Goal: Task Accomplishment & Management: Use online tool/utility

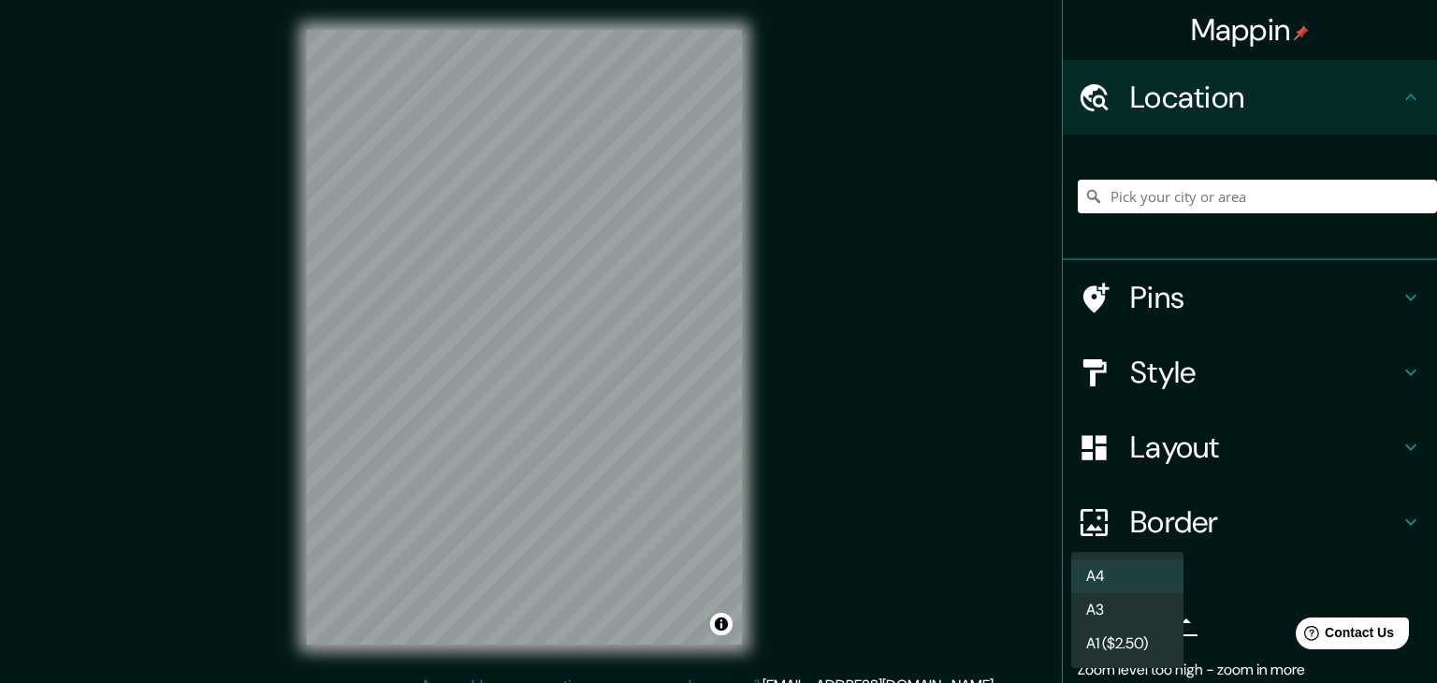
click at [1136, 620] on body "Mappin Location Pins Style Layout Border Choose a border. Hint : you can make l…" at bounding box center [718, 341] width 1437 height 683
click at [1138, 620] on li "A3" at bounding box center [1127, 610] width 112 height 34
type input "a4"
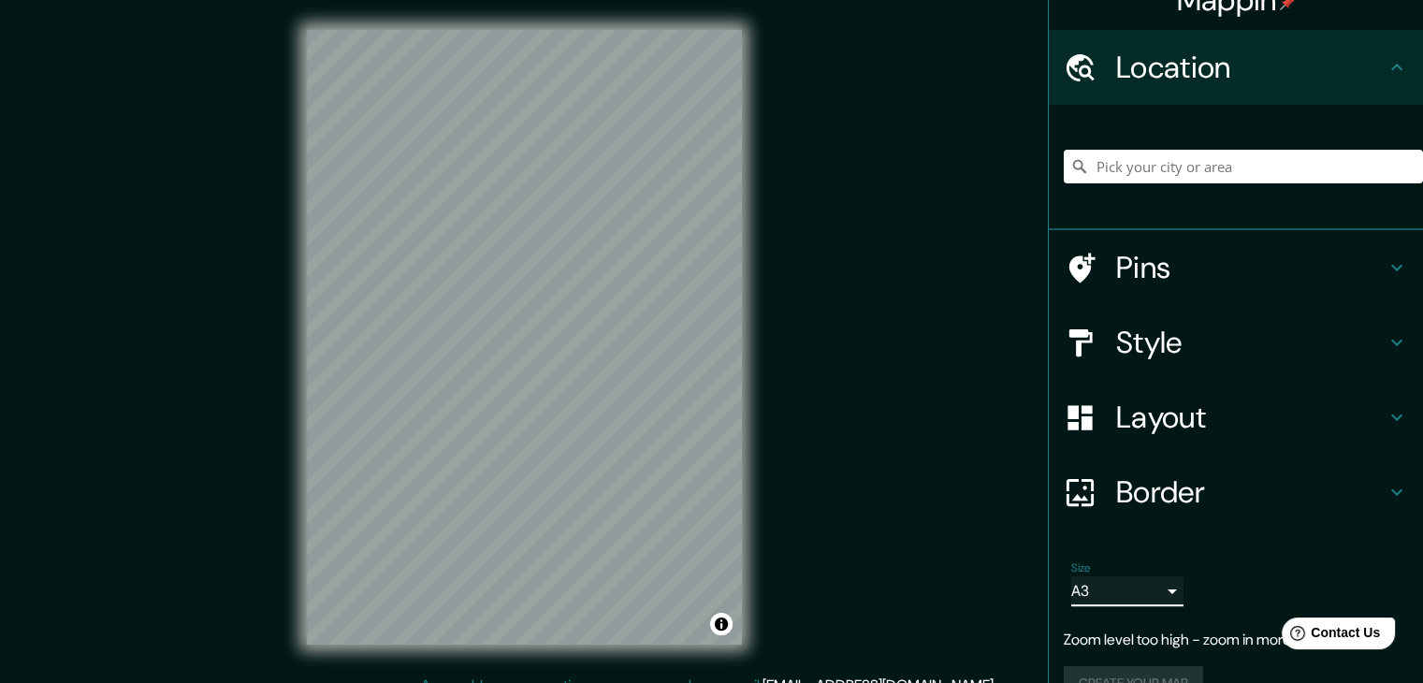
scroll to position [69, 0]
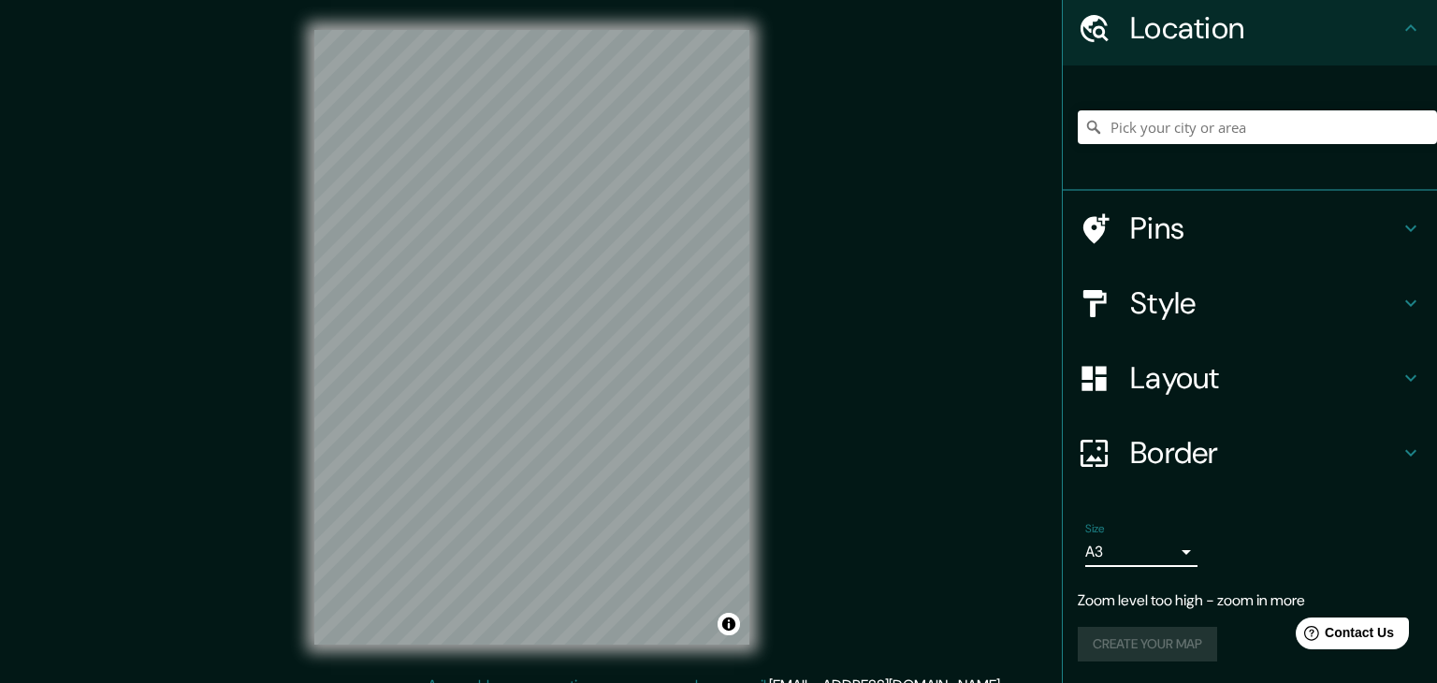
click at [1161, 554] on body "Mappin Location Pins Style Layout Border Choose a border. Hint : you can make l…" at bounding box center [718, 341] width 1437 height 683
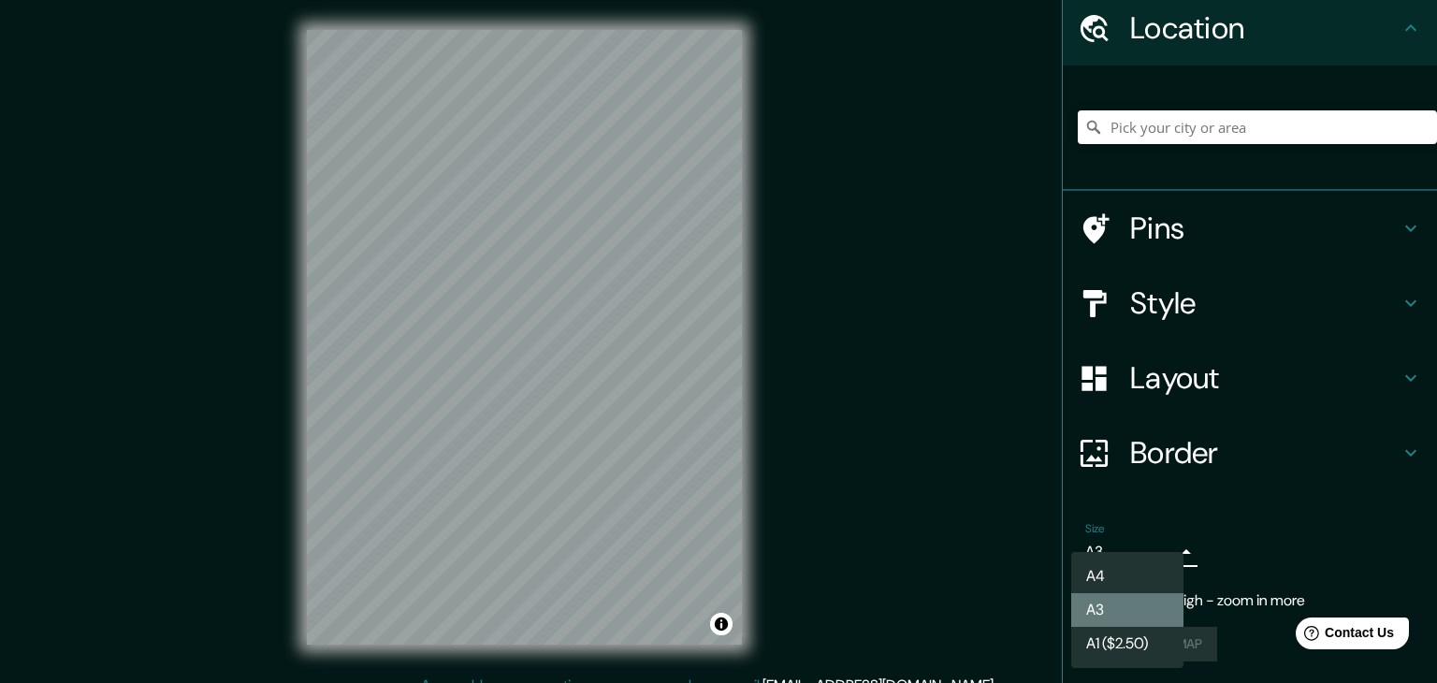
click at [1125, 616] on li "A3" at bounding box center [1127, 610] width 112 height 34
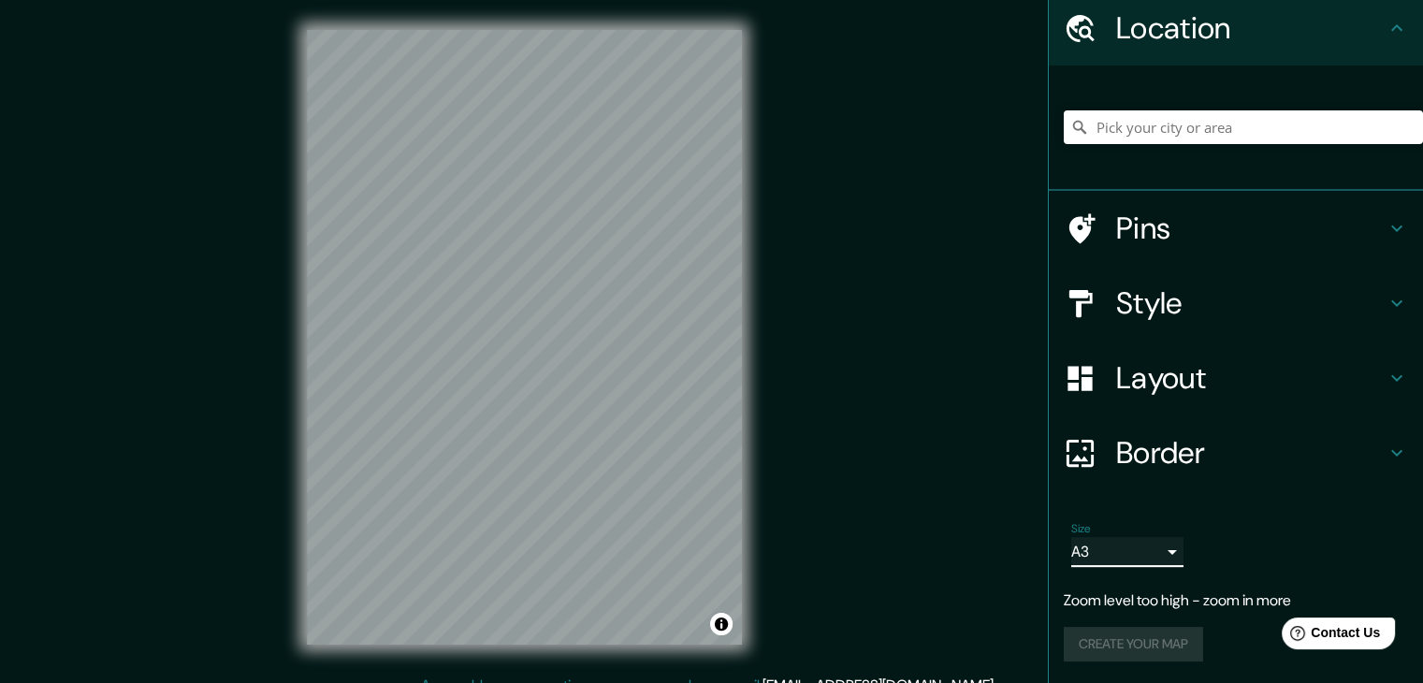
scroll to position [0, 0]
drag, startPoint x: 910, startPoint y: 306, endPoint x: 935, endPoint y: 416, distance: 113.1
click at [939, 416] on div "Mappin Location Pins Style Layout Border Choose a border. Hint : you can make l…" at bounding box center [711, 352] width 1423 height 705
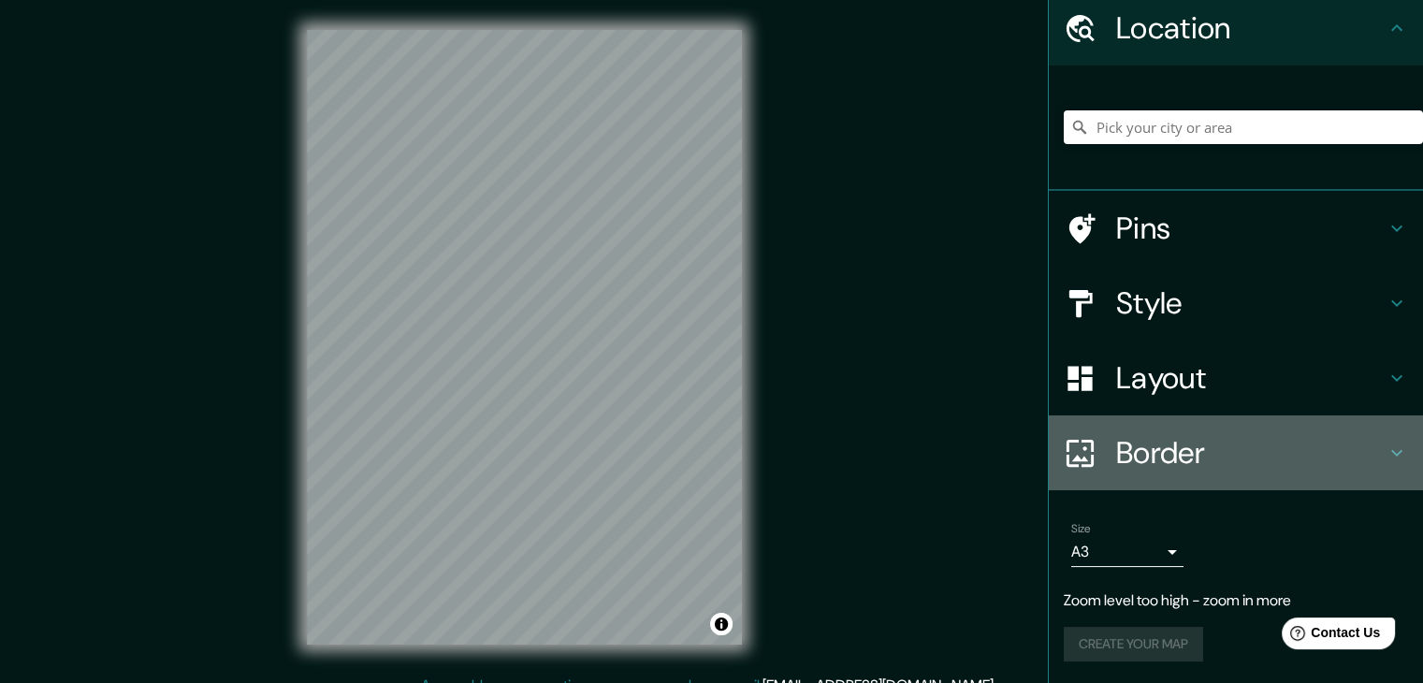
click at [1116, 459] on h4 "Border" at bounding box center [1250, 452] width 269 height 37
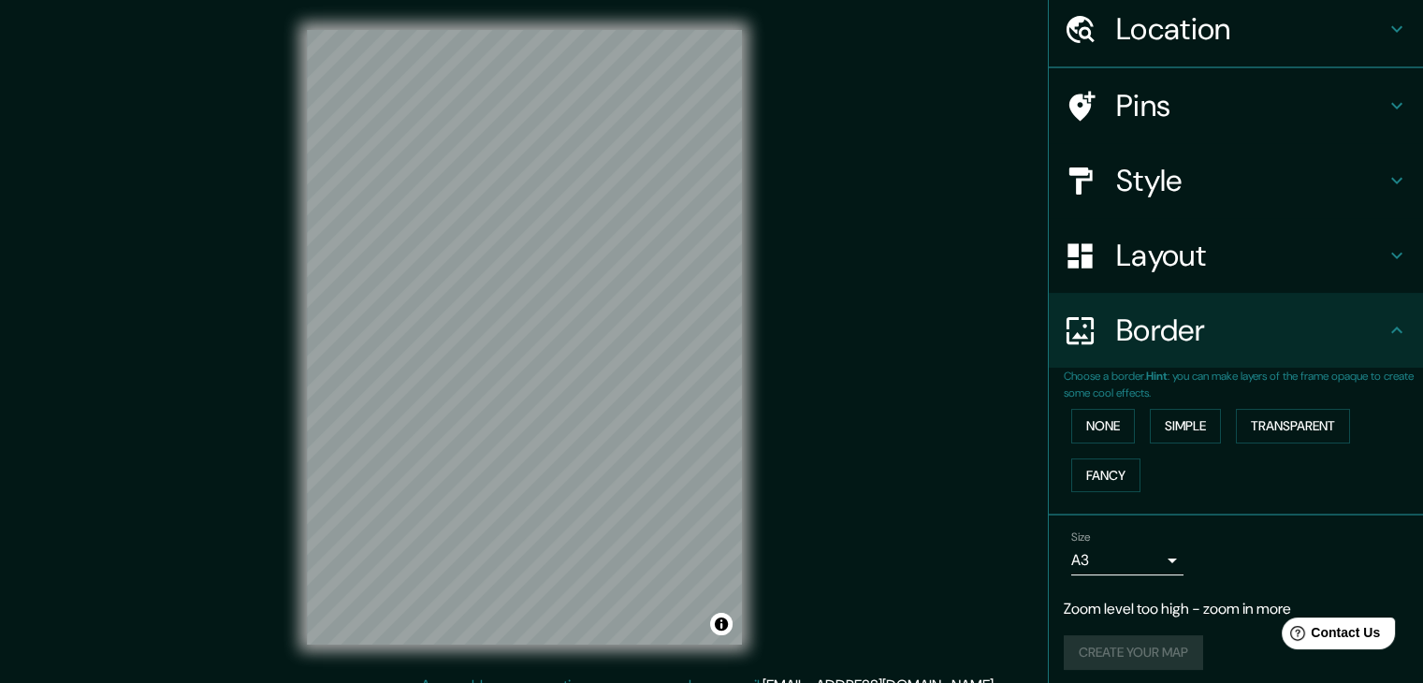
scroll to position [69, 0]
click at [1291, 429] on button "Transparent" at bounding box center [1293, 425] width 114 height 35
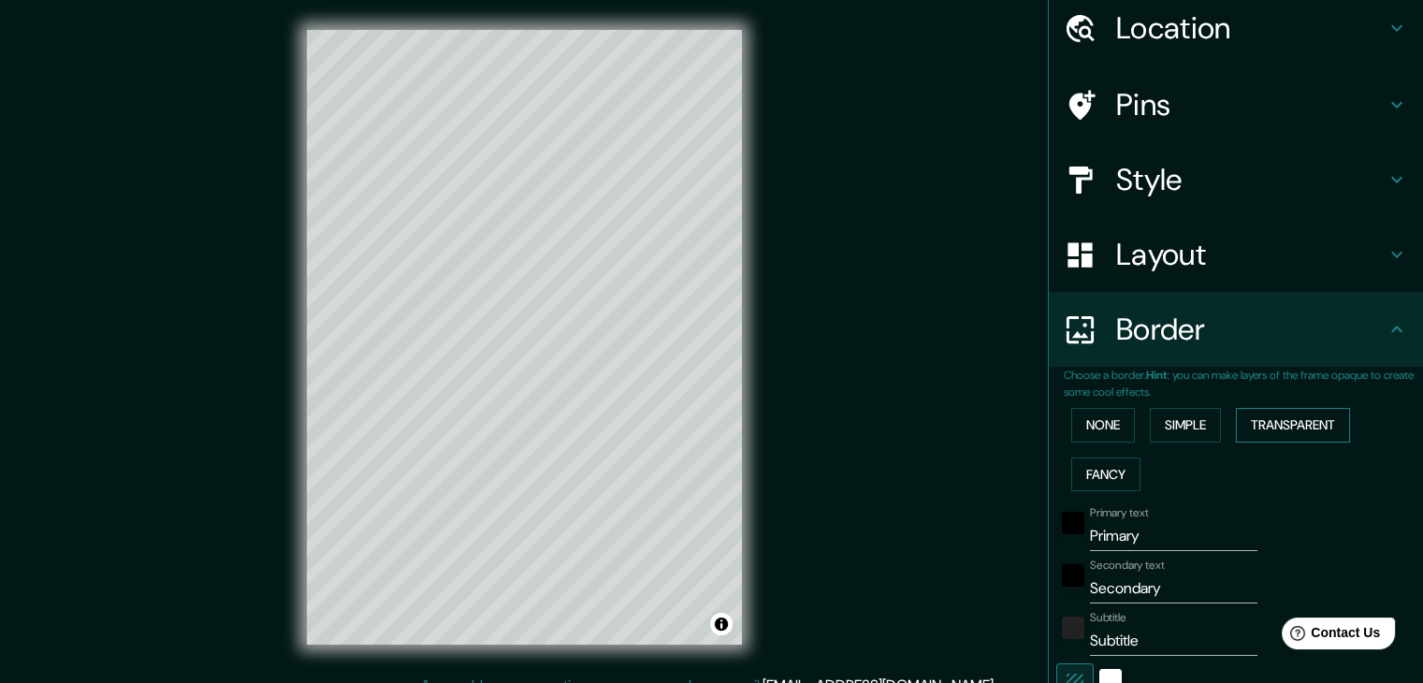
click at [1291, 429] on button "Transparent" at bounding box center [1293, 425] width 114 height 35
type input "223"
type input "37"
click at [1181, 421] on button "Simple" at bounding box center [1185, 425] width 71 height 35
click at [1101, 426] on button "None" at bounding box center [1103, 425] width 64 height 35
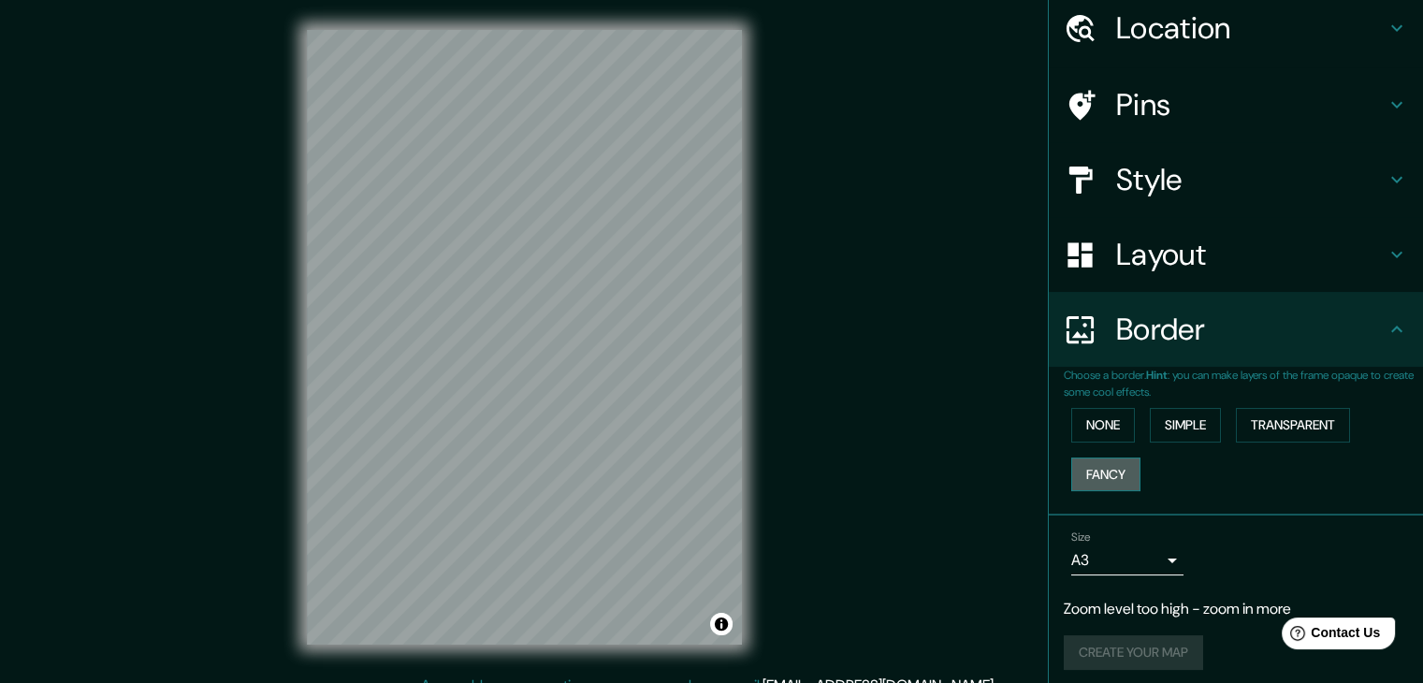
click at [1098, 473] on button "Fancy" at bounding box center [1105, 475] width 69 height 35
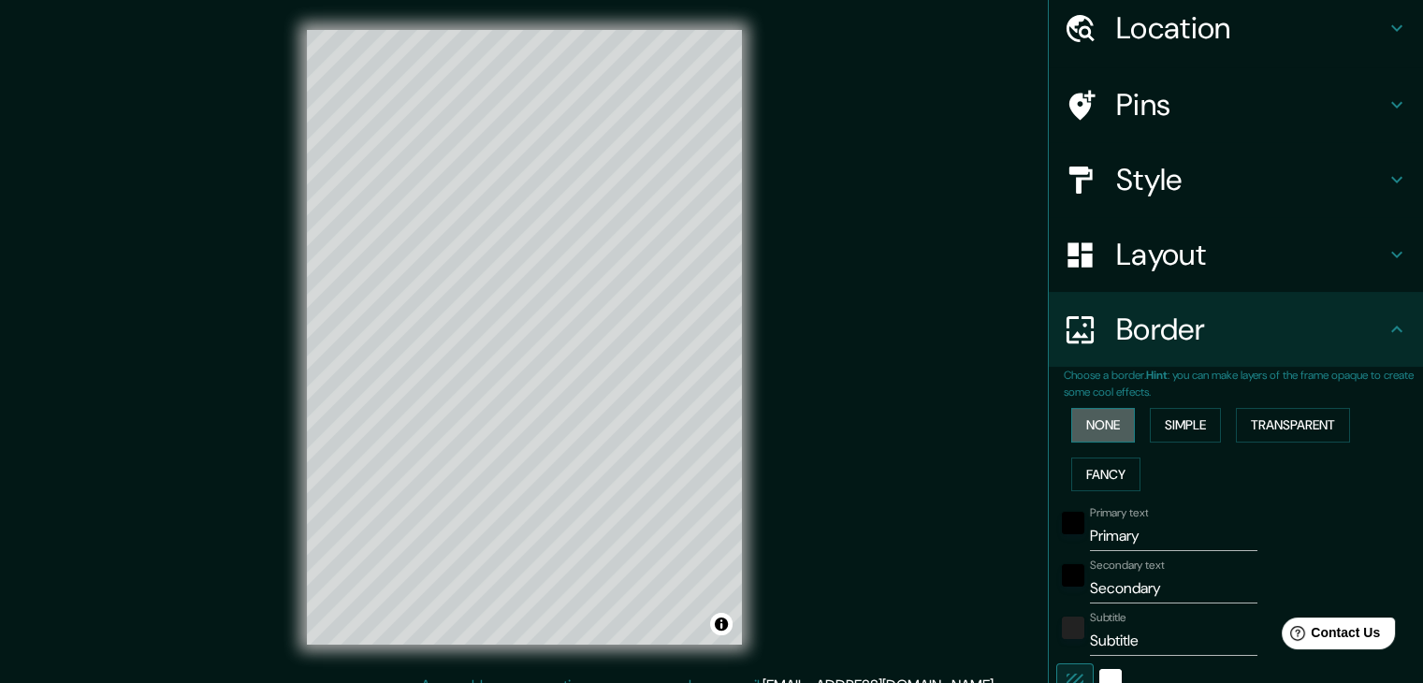
click at [1084, 431] on button "None" at bounding box center [1103, 425] width 64 height 35
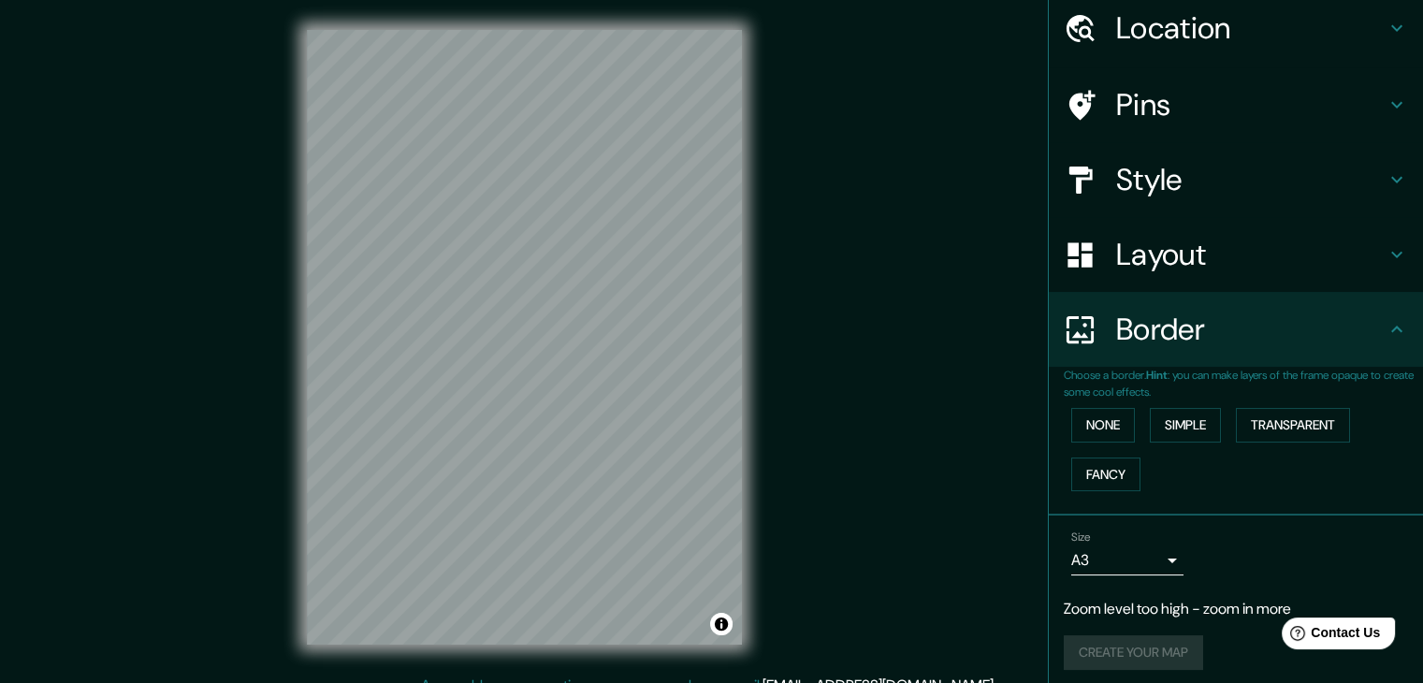
click at [1129, 266] on h4 "Layout" at bounding box center [1250, 254] width 269 height 37
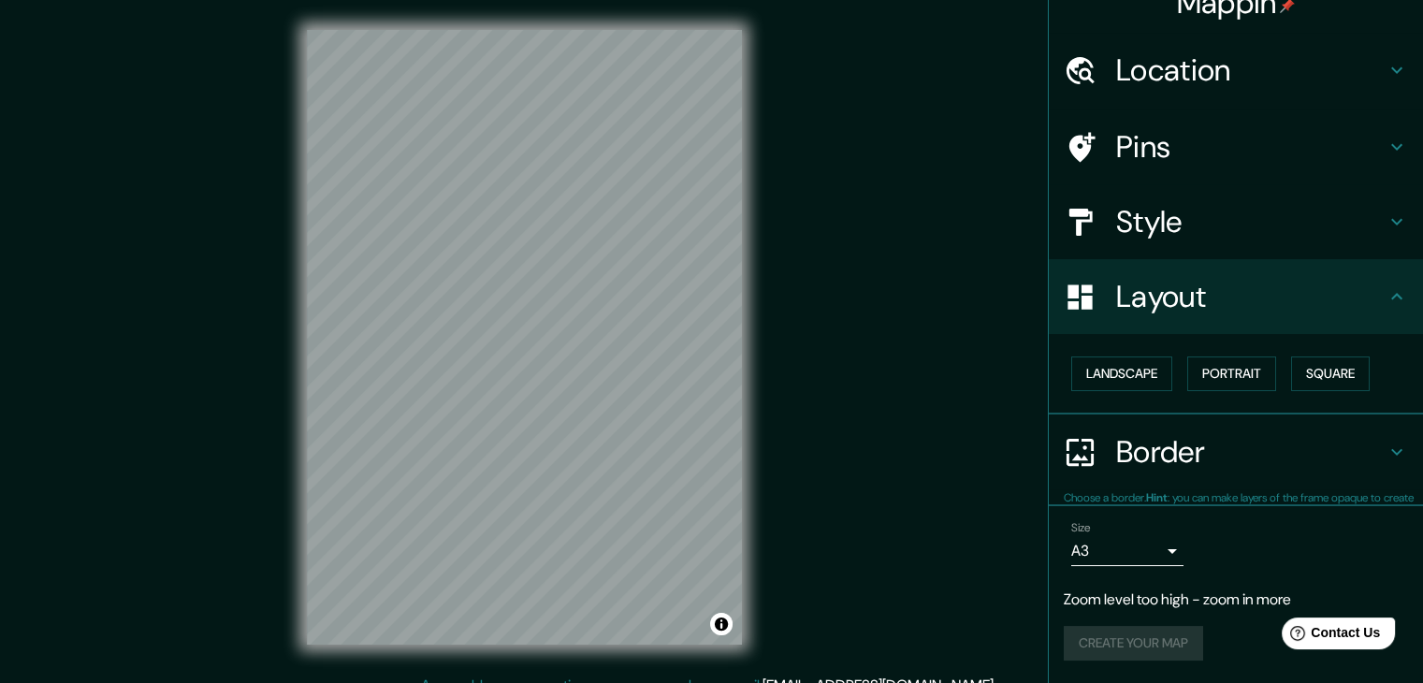
scroll to position [26, 0]
click at [1305, 376] on button "Square" at bounding box center [1330, 374] width 79 height 35
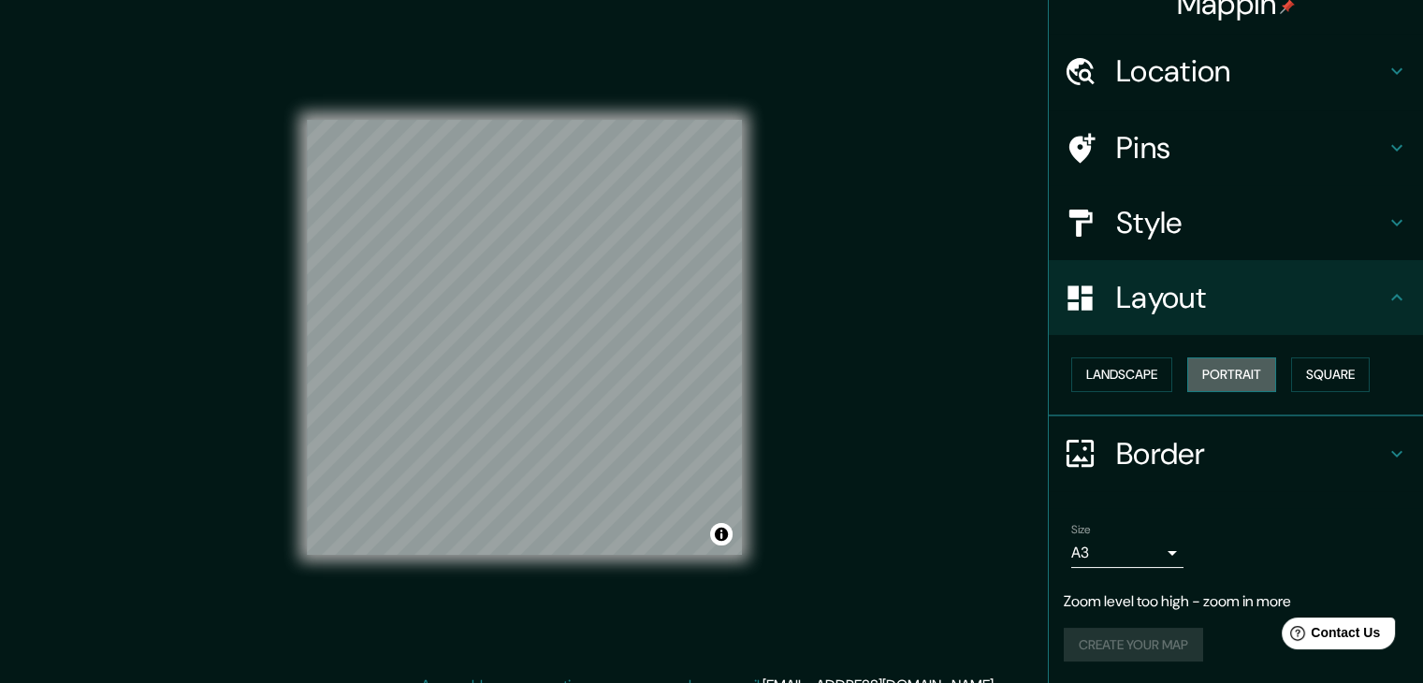
click at [1219, 376] on button "Portrait" at bounding box center [1231, 374] width 89 height 35
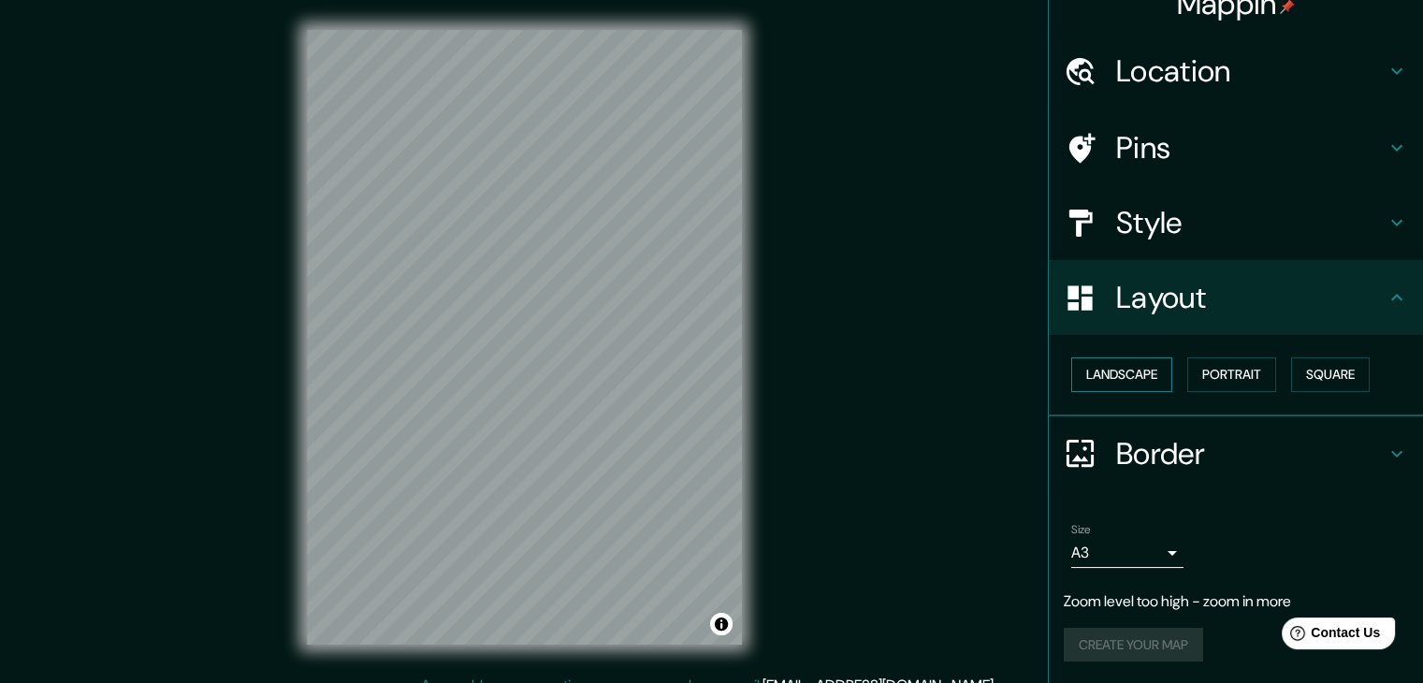
click at [1128, 375] on button "Landscape" at bounding box center [1121, 374] width 101 height 35
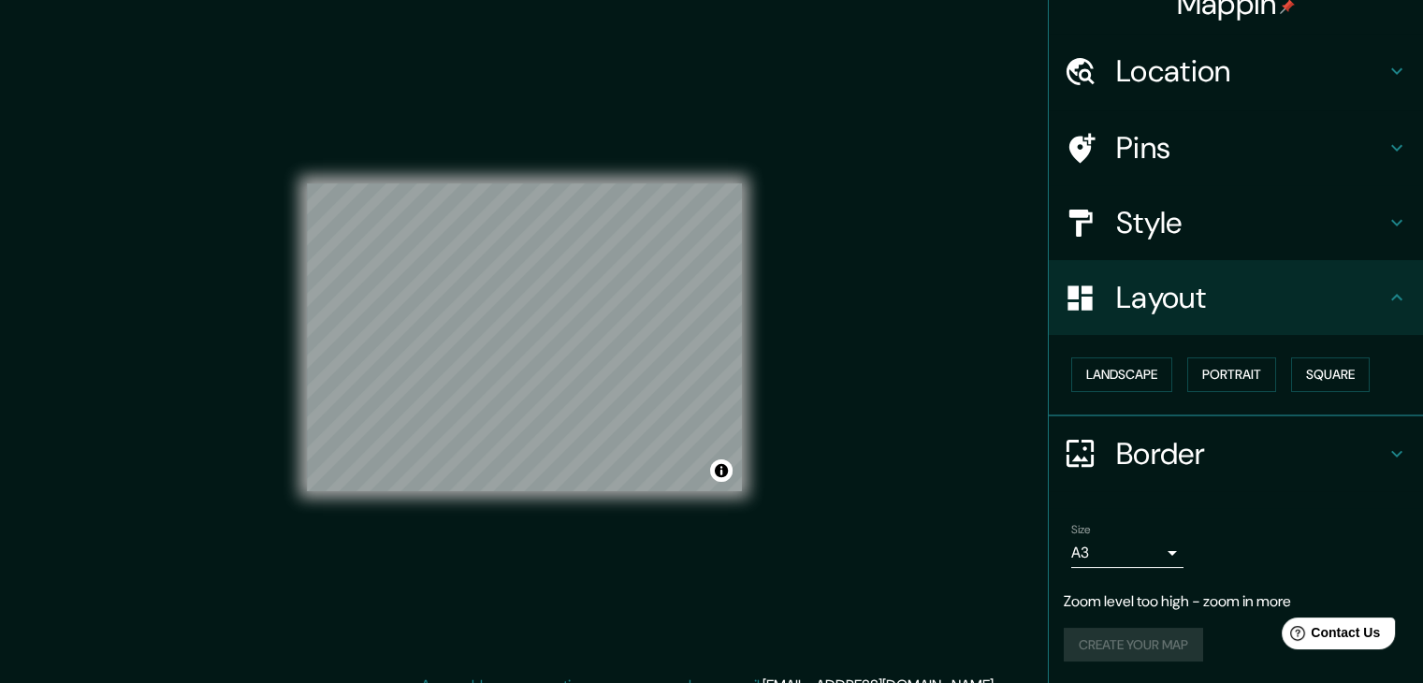
click at [1116, 206] on h4 "Style" at bounding box center [1250, 222] width 269 height 37
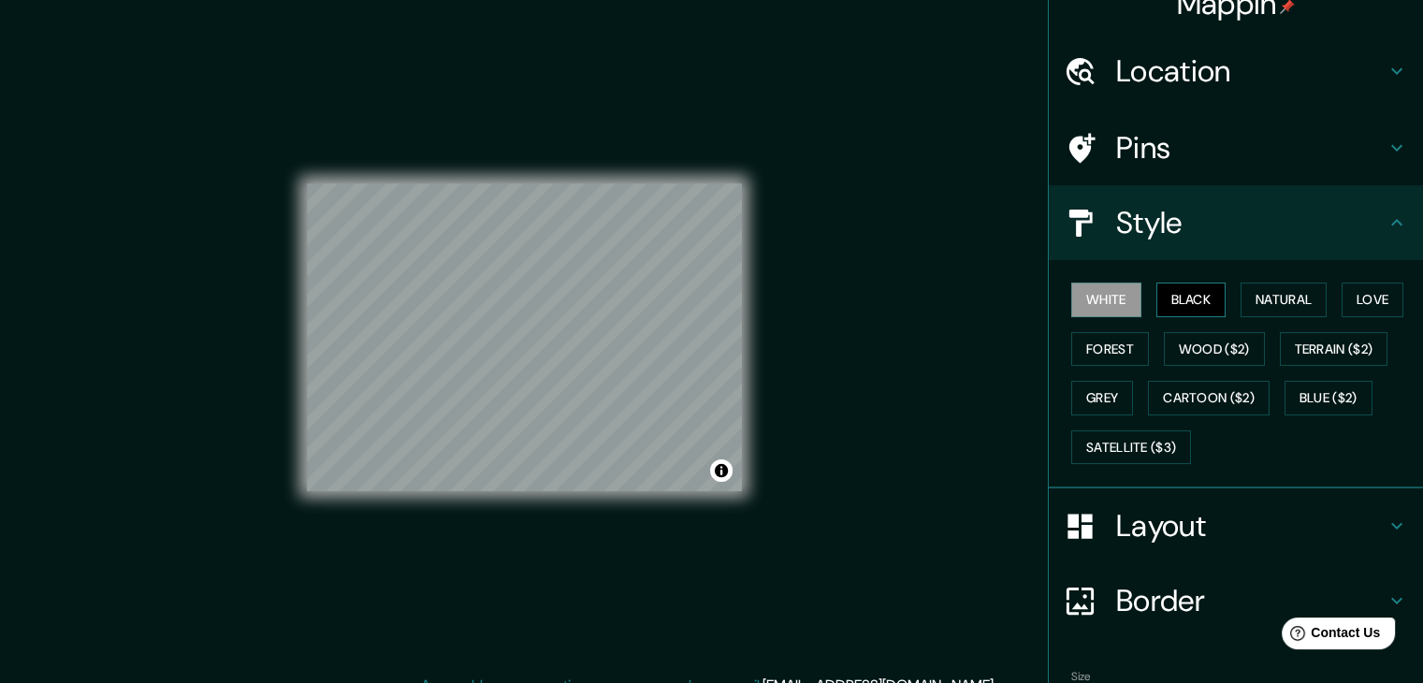
click at [1181, 298] on button "Black" at bounding box center [1192, 300] width 70 height 35
click at [1093, 303] on button "White" at bounding box center [1106, 300] width 70 height 35
click at [1276, 300] on button "Natural" at bounding box center [1284, 300] width 86 height 35
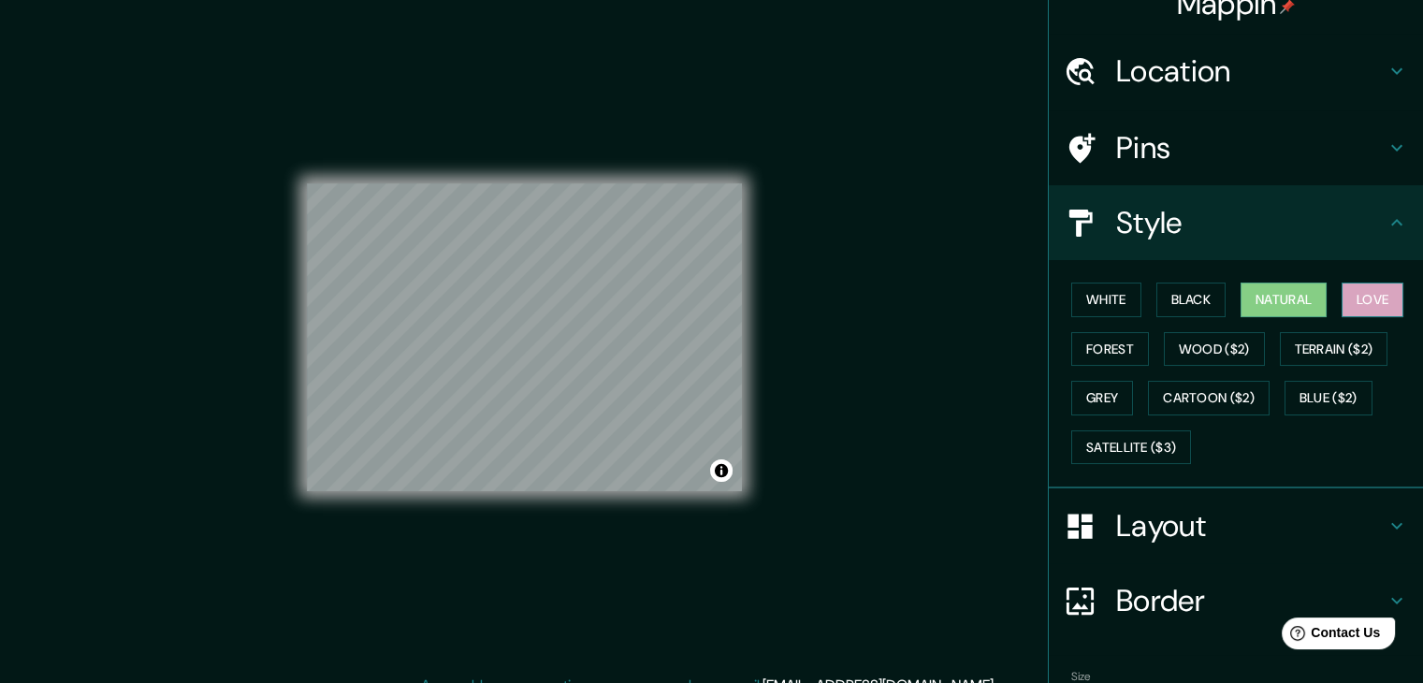
click at [1356, 298] on button "Love" at bounding box center [1373, 300] width 62 height 35
click at [1085, 347] on button "Forest" at bounding box center [1110, 349] width 78 height 35
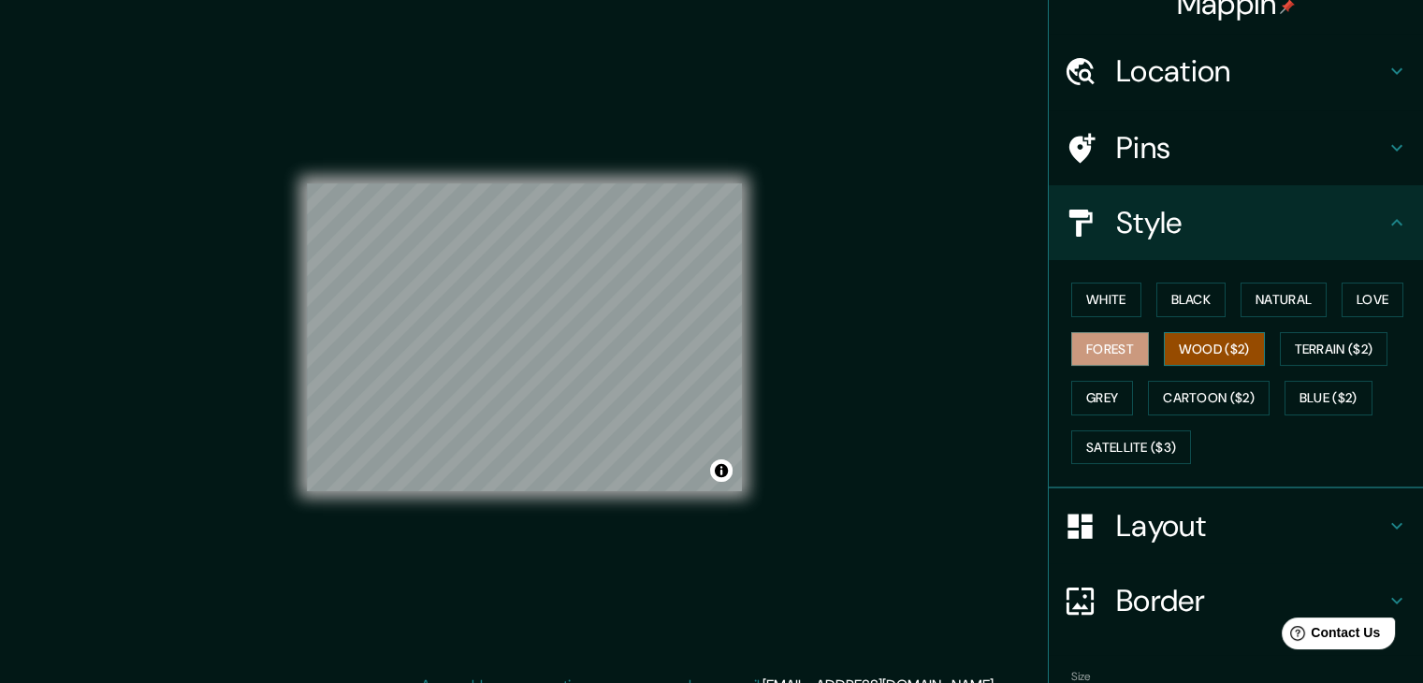
click at [1201, 345] on button "Wood ($2)" at bounding box center [1214, 349] width 101 height 35
click at [1331, 342] on button "Terrain ($2)" at bounding box center [1334, 349] width 109 height 35
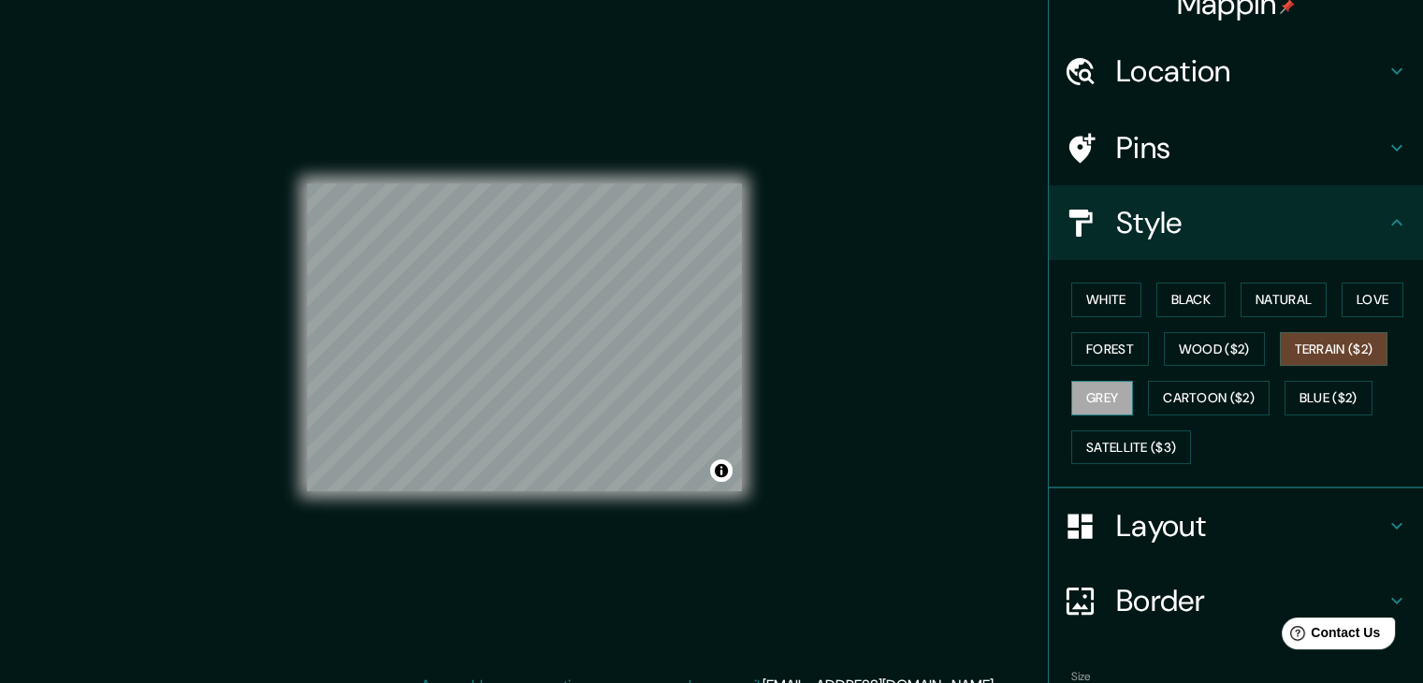
click at [1090, 390] on button "Grey" at bounding box center [1102, 398] width 62 height 35
click at [1167, 392] on button "Cartoon ($2)" at bounding box center [1209, 398] width 122 height 35
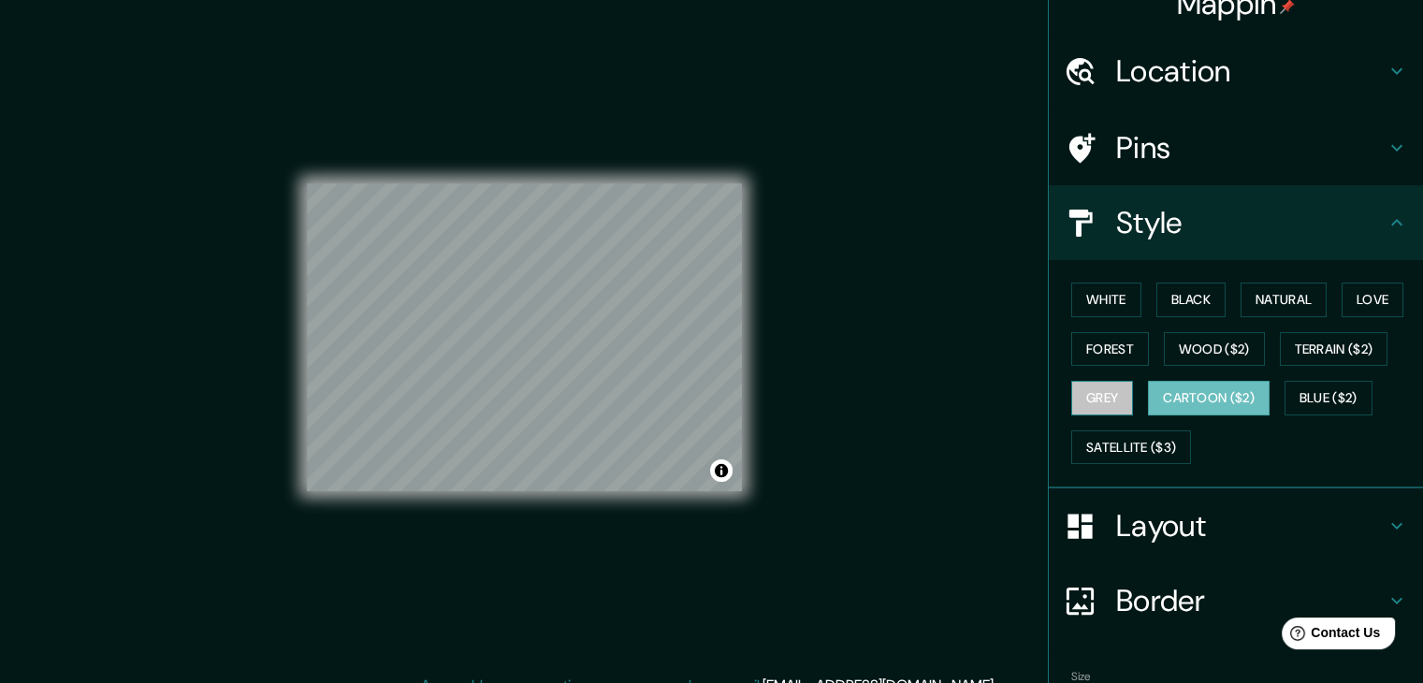
click at [1085, 400] on button "Grey" at bounding box center [1102, 398] width 62 height 35
click at [1312, 370] on div "White Black Natural Love Forest Wood ($2) Terrain ($2) Grey Cartoon ($2) Blue (…" at bounding box center [1243, 373] width 359 height 196
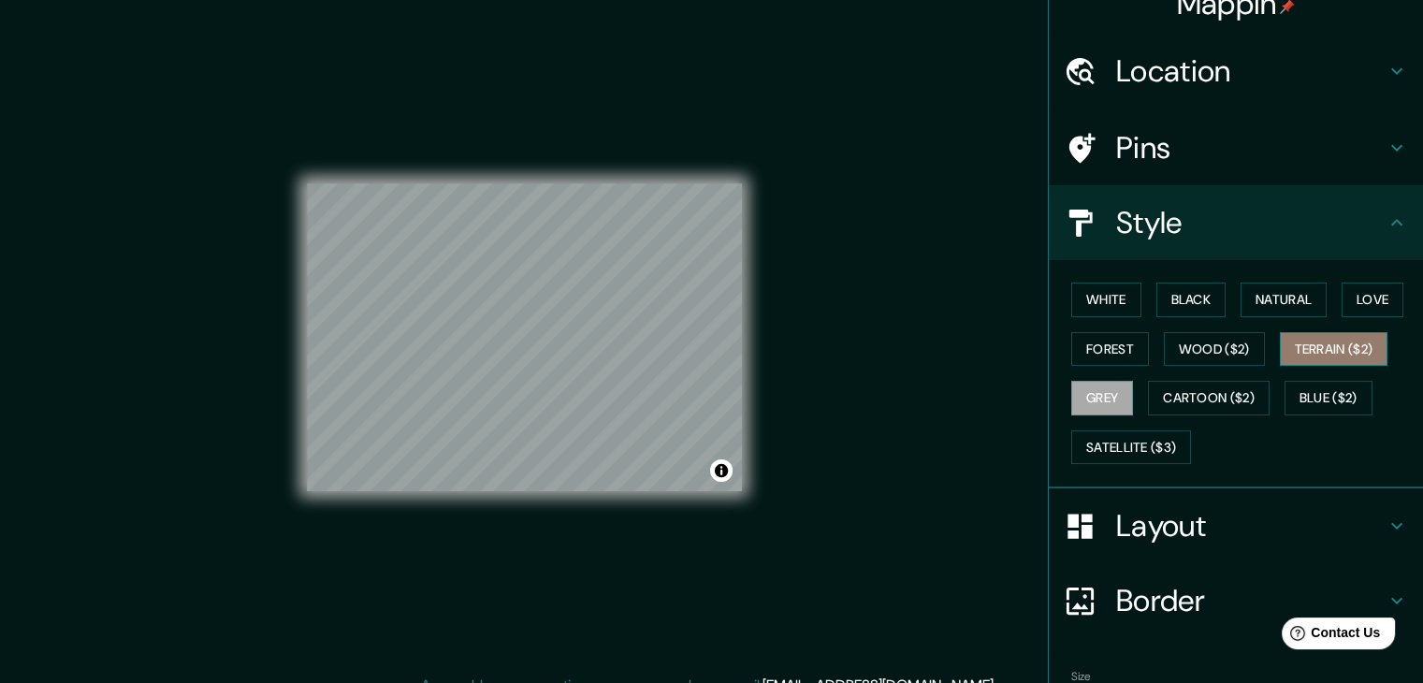
click at [1321, 349] on button "Terrain ($2)" at bounding box center [1334, 349] width 109 height 35
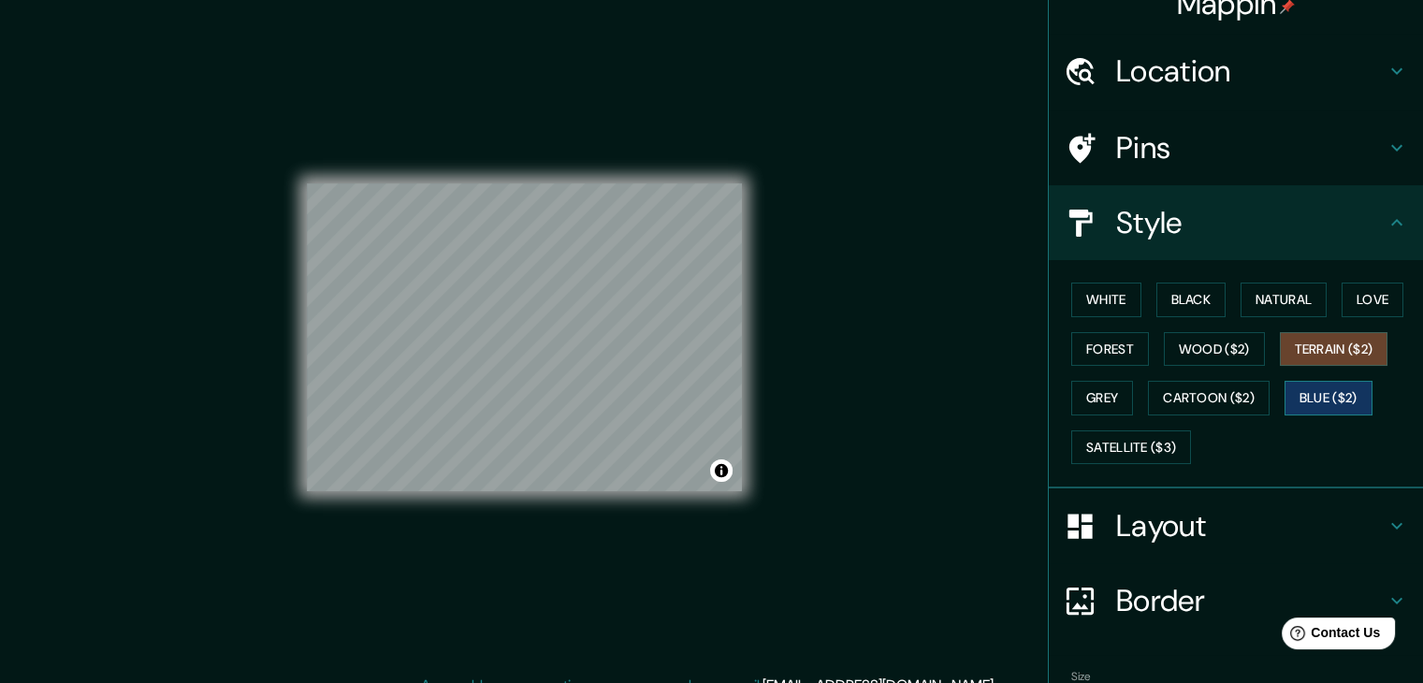
click at [1301, 385] on button "Blue ($2)" at bounding box center [1329, 398] width 88 height 35
click at [1216, 389] on button "Cartoon ($2)" at bounding box center [1209, 398] width 122 height 35
click at [1327, 351] on button "Terrain ($2)" at bounding box center [1334, 349] width 109 height 35
click at [1157, 304] on button "Black" at bounding box center [1192, 300] width 70 height 35
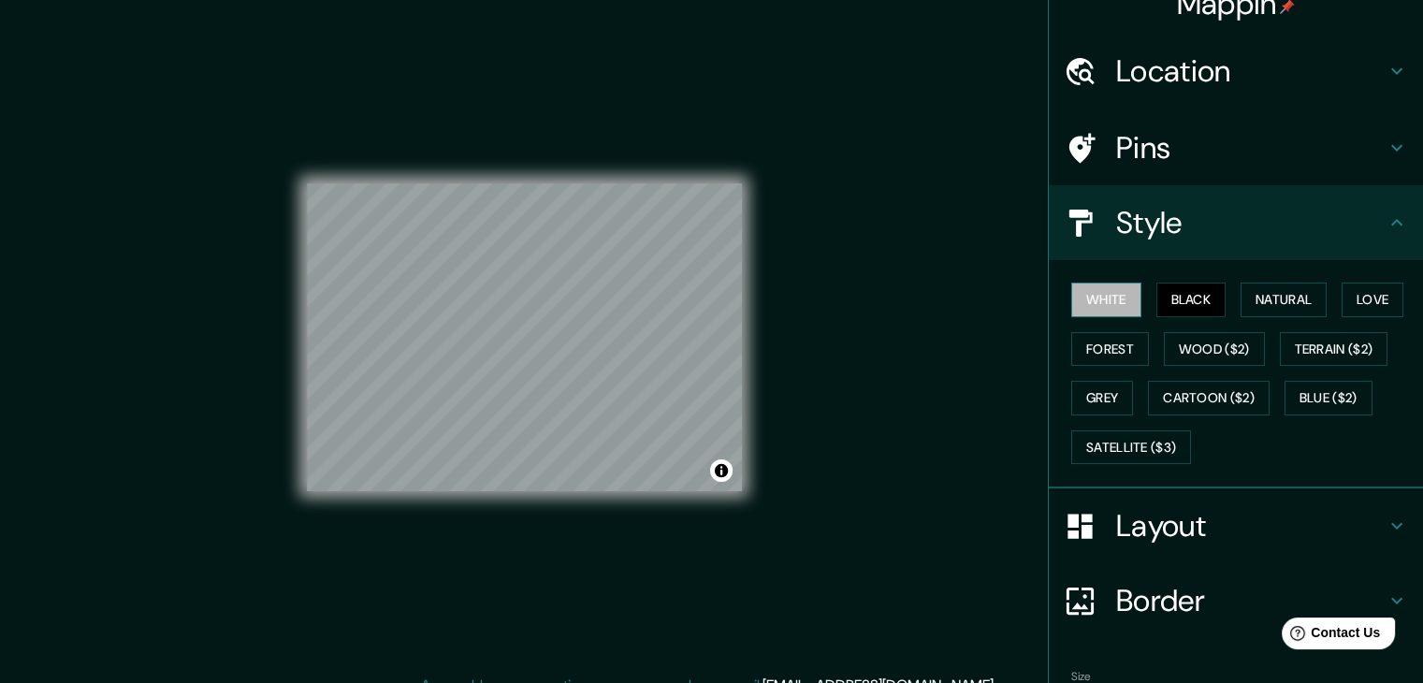
click at [1093, 300] on button "White" at bounding box center [1106, 300] width 70 height 35
click at [1175, 294] on button "Black" at bounding box center [1192, 300] width 70 height 35
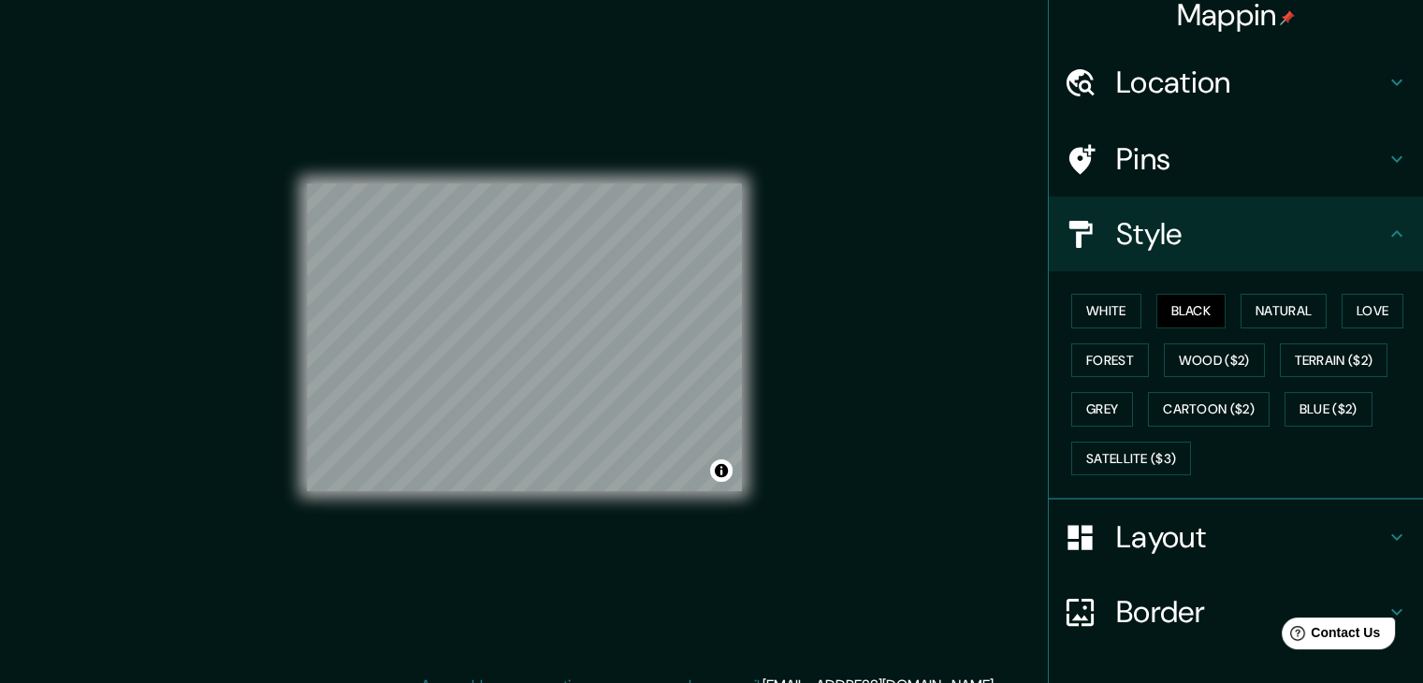
scroll to position [0, 0]
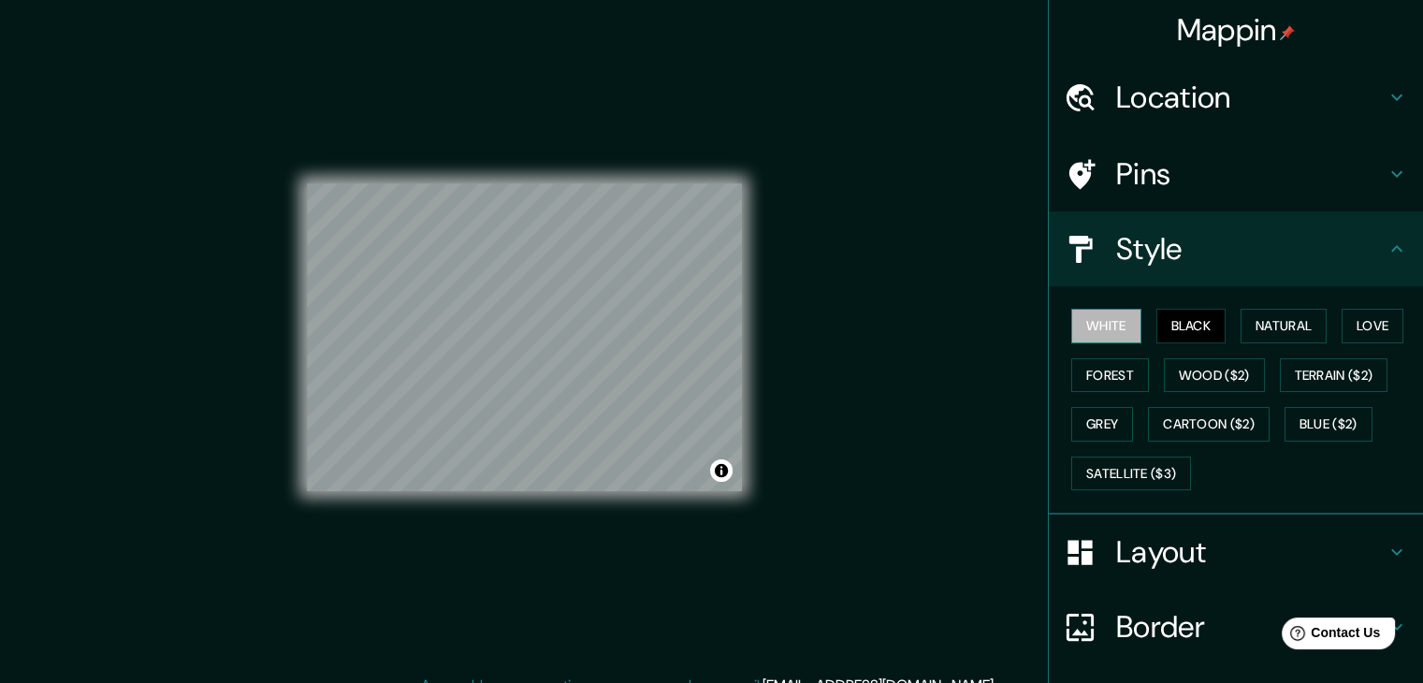
click at [1088, 331] on button "White" at bounding box center [1106, 326] width 70 height 35
click at [1179, 322] on button "Black" at bounding box center [1192, 326] width 70 height 35
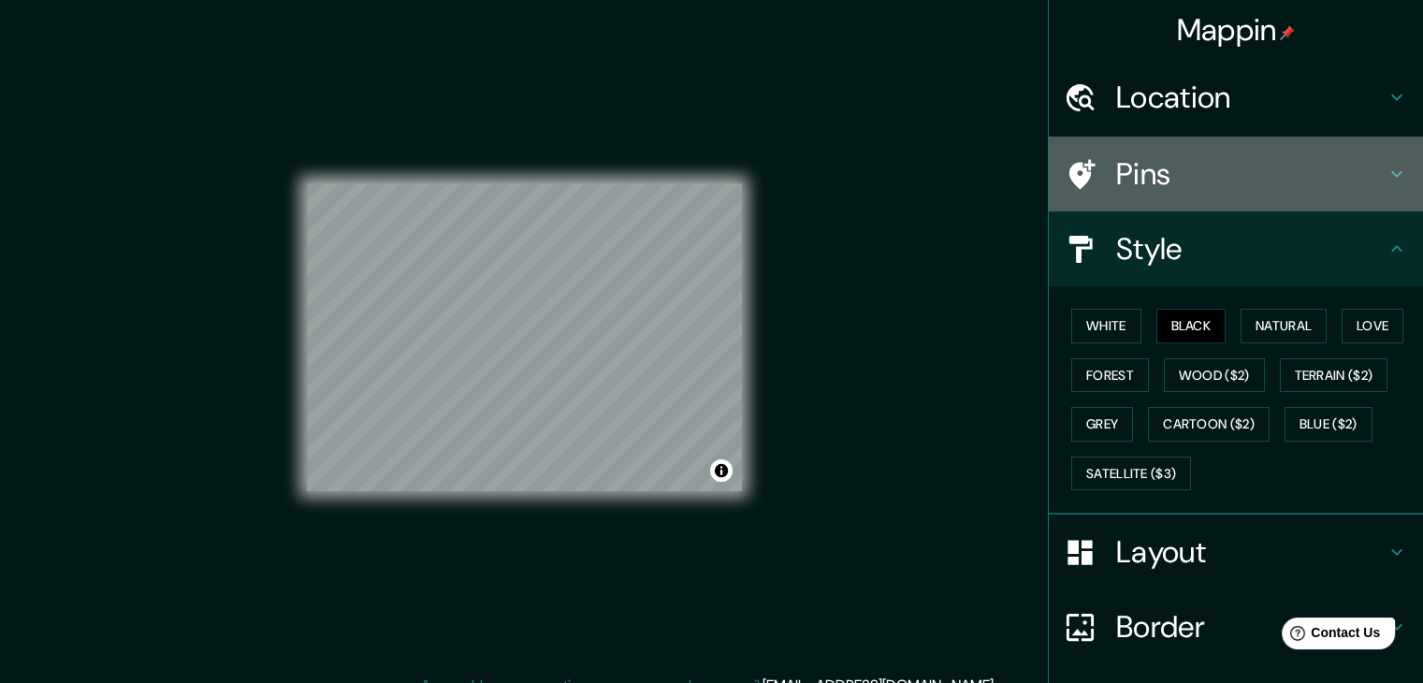
click at [1133, 177] on h4 "Pins" at bounding box center [1250, 173] width 269 height 37
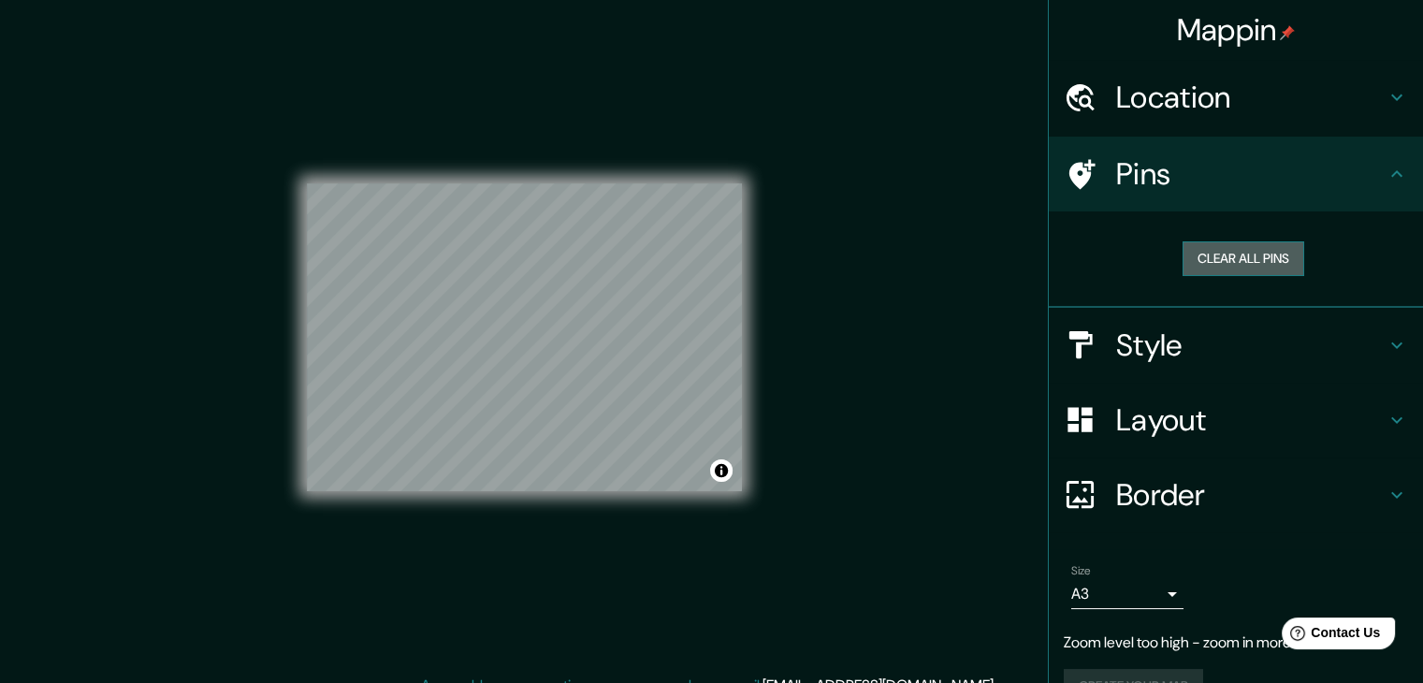
click at [1231, 259] on button "Clear all pins" at bounding box center [1244, 258] width 122 height 35
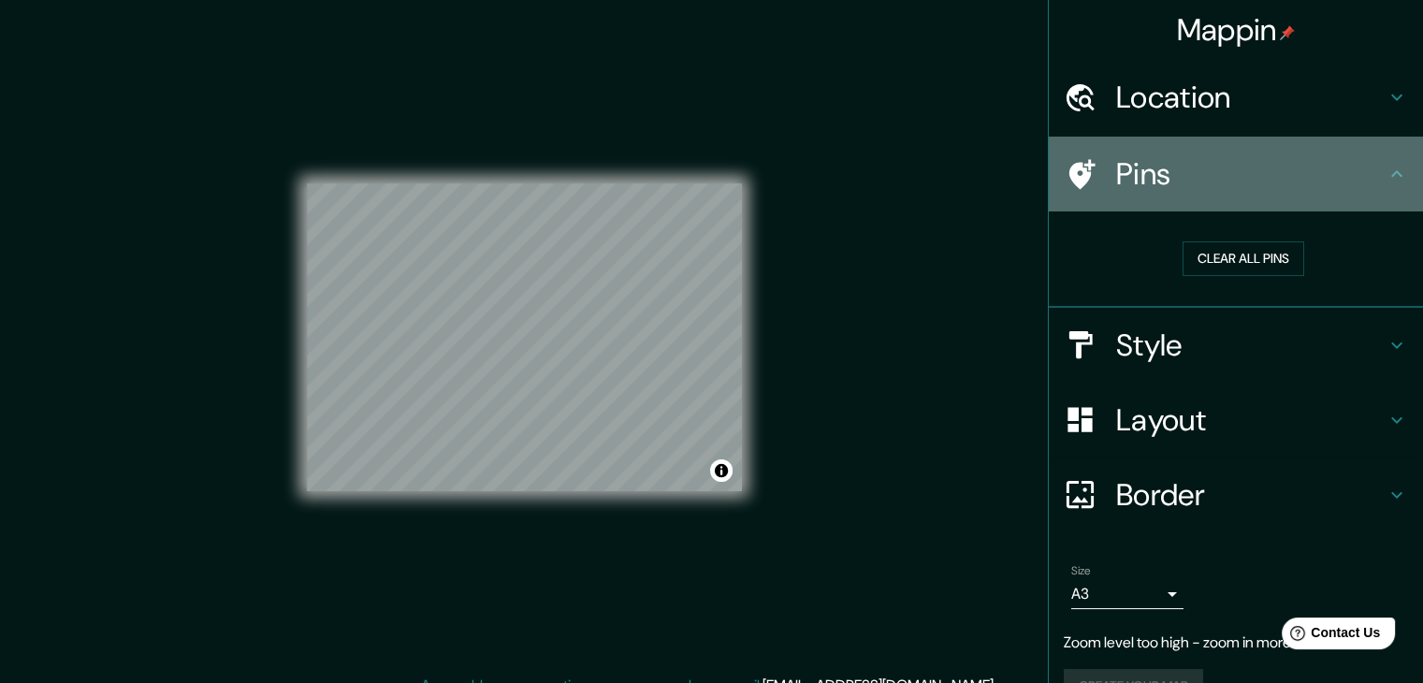
click at [1070, 169] on icon at bounding box center [1083, 174] width 26 height 30
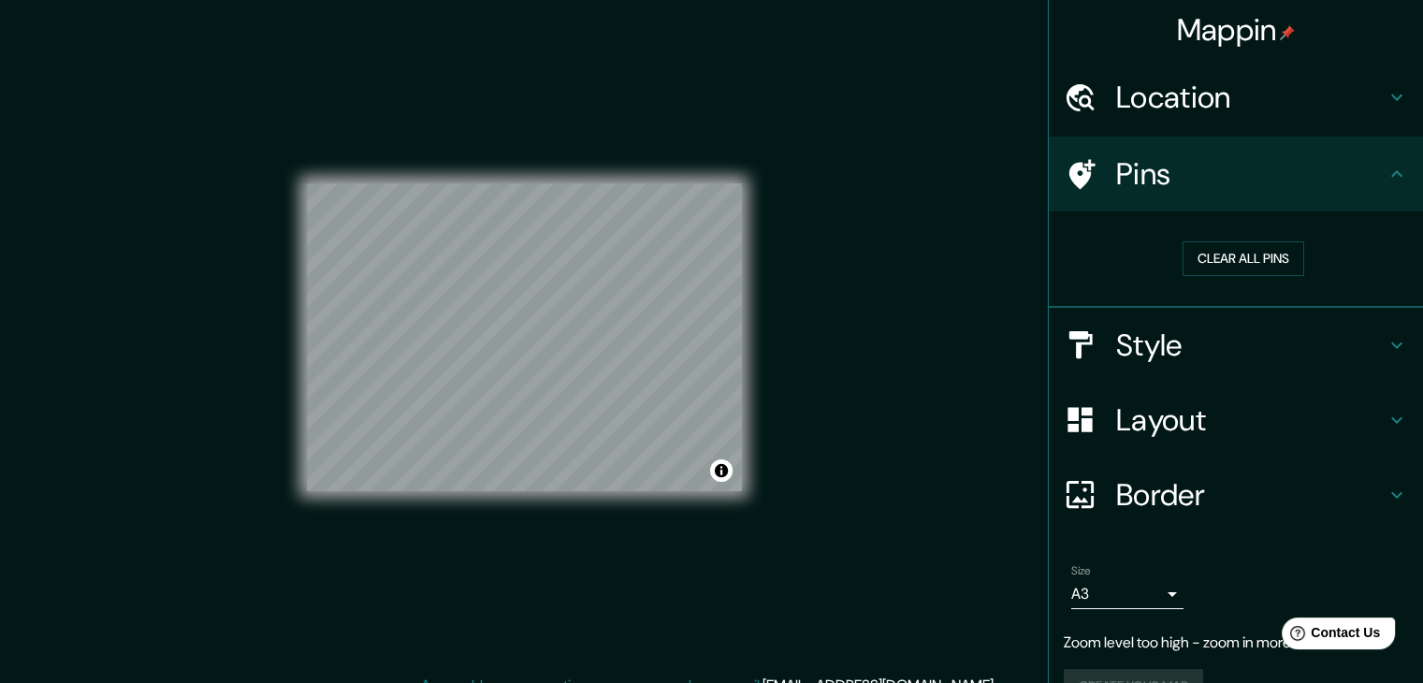
click at [1090, 108] on div at bounding box center [1090, 97] width 52 height 33
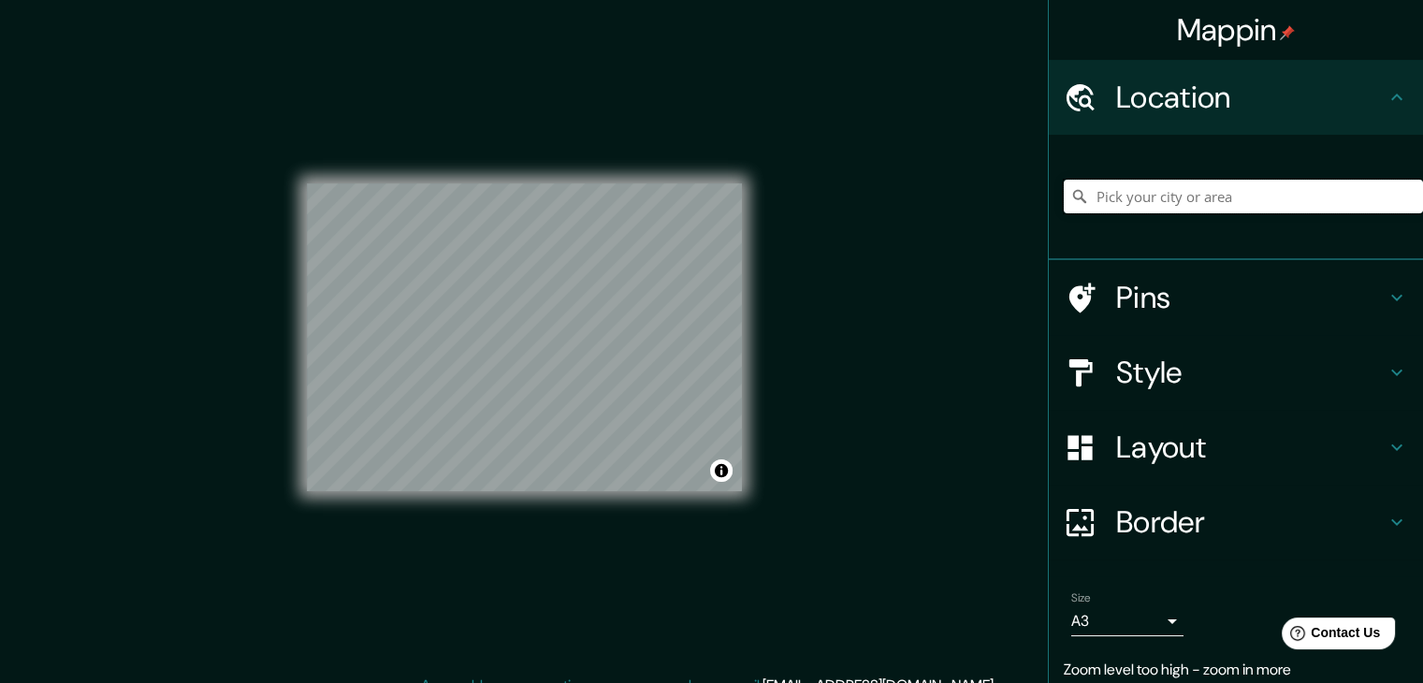
click at [1151, 203] on input "Pick your city or area" at bounding box center [1243, 197] width 359 height 34
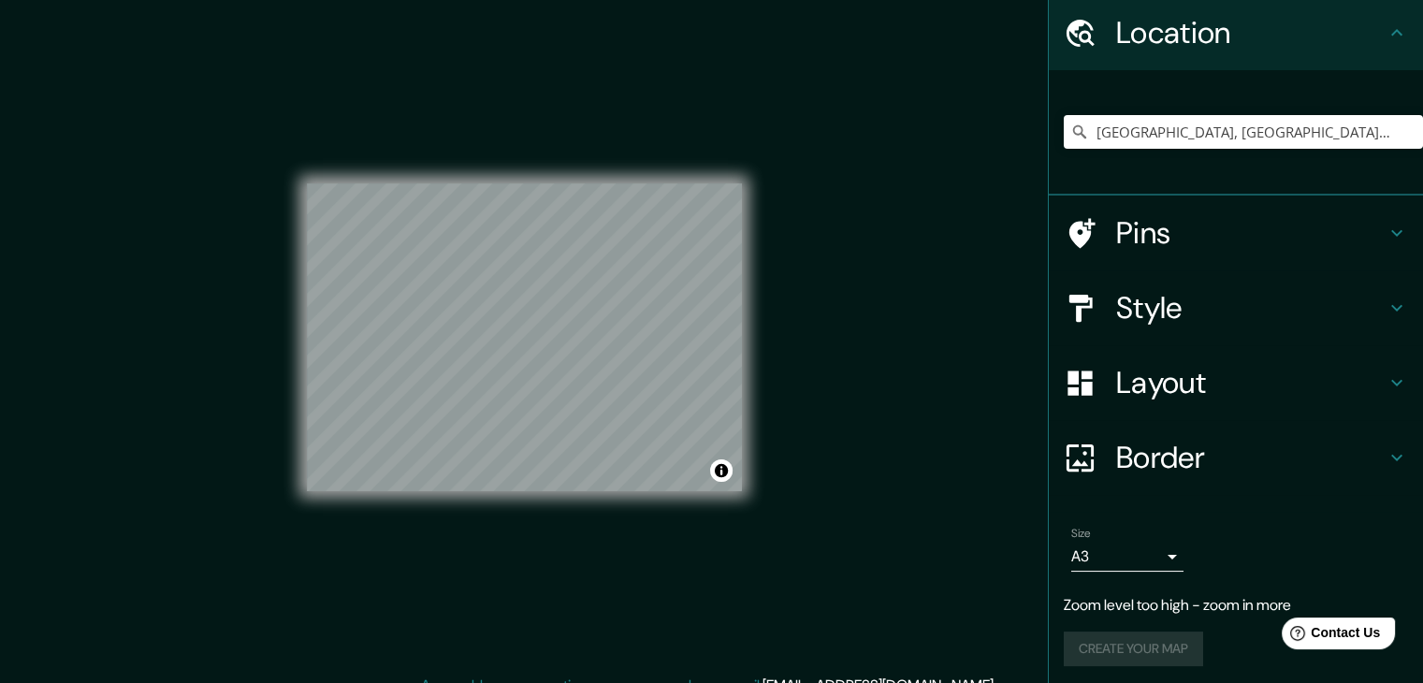
scroll to position [69, 0]
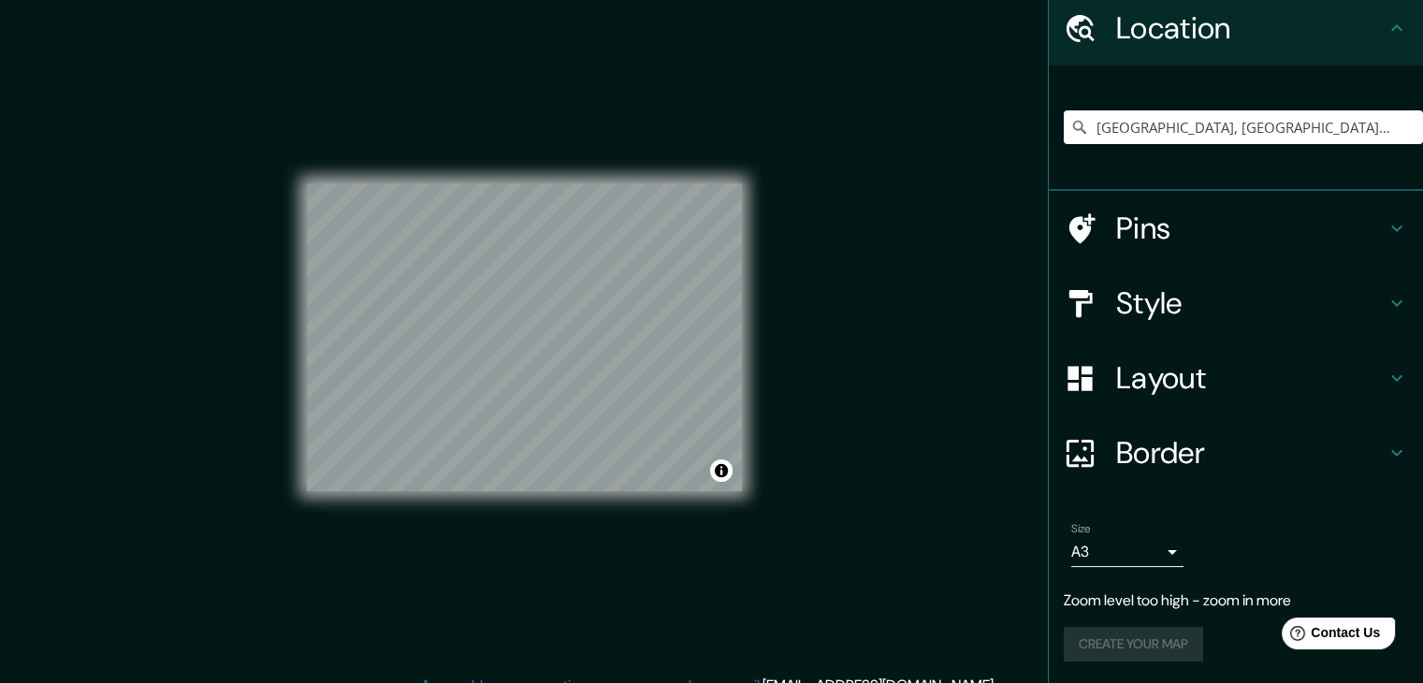
click at [1127, 641] on div "Create your map" at bounding box center [1236, 644] width 344 height 35
click at [1135, 644] on div "Create your map" at bounding box center [1236, 644] width 344 height 35
click at [1131, 647] on div "Create your map" at bounding box center [1236, 644] width 344 height 35
click at [1242, 144] on div "Detroit, Míchigan, Estados Unidos" at bounding box center [1243, 127] width 359 height 94
click at [1241, 138] on input "Detroit, Míchigan, Estados Unidos" at bounding box center [1243, 127] width 359 height 34
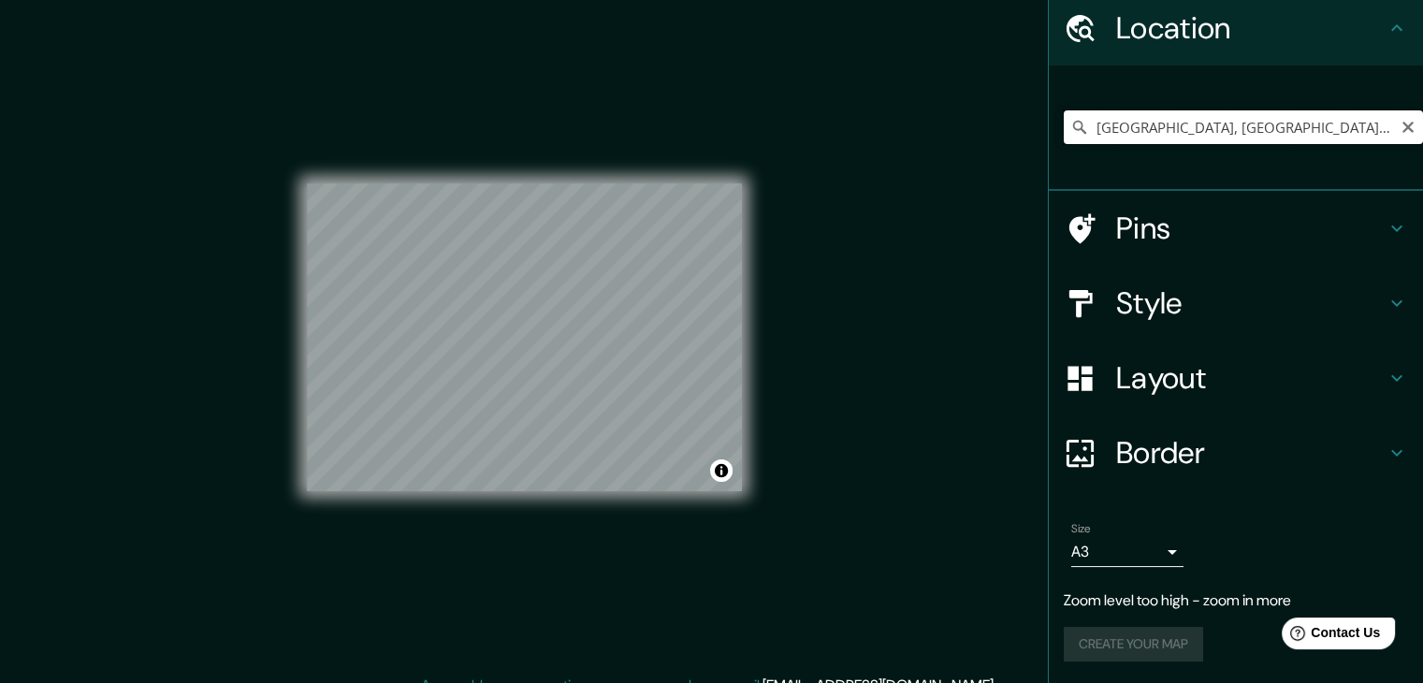
click at [1329, 136] on input "Detroit, Míchigan, Estados Unidos" at bounding box center [1243, 127] width 359 height 34
drag, startPoint x: 1323, startPoint y: 138, endPoint x: 1132, endPoint y: 161, distance: 192.3
click at [1132, 161] on div "Detroit, Míchigan, Estados Unidos" at bounding box center [1243, 127] width 359 height 94
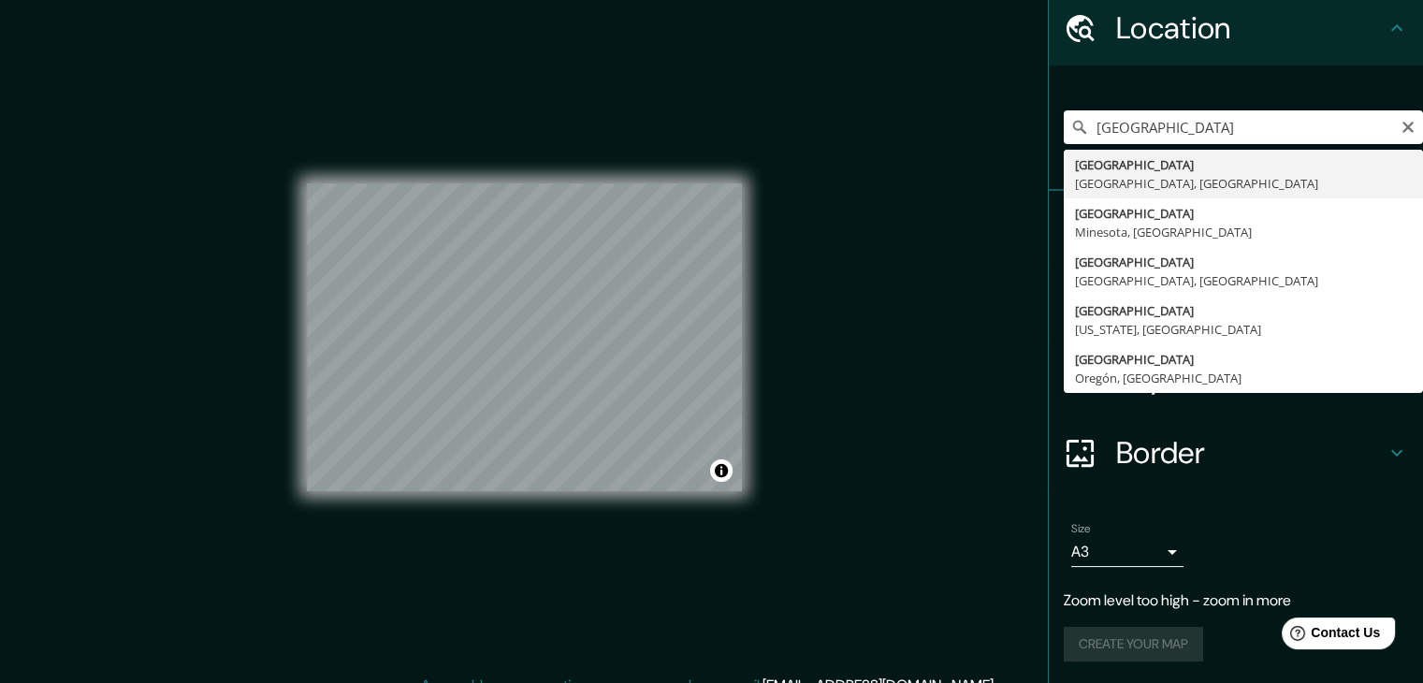
type input "Detroit, Míchigan, Estados Unidos"
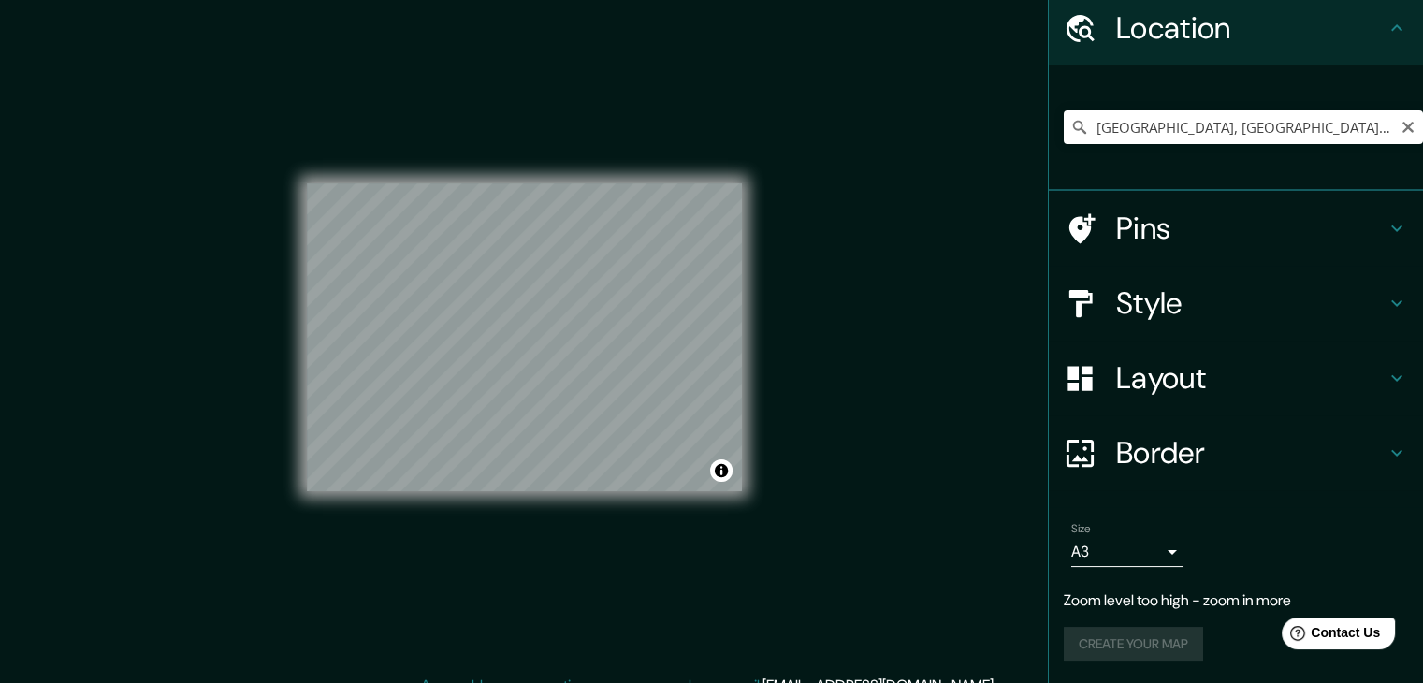
scroll to position [32, 0]
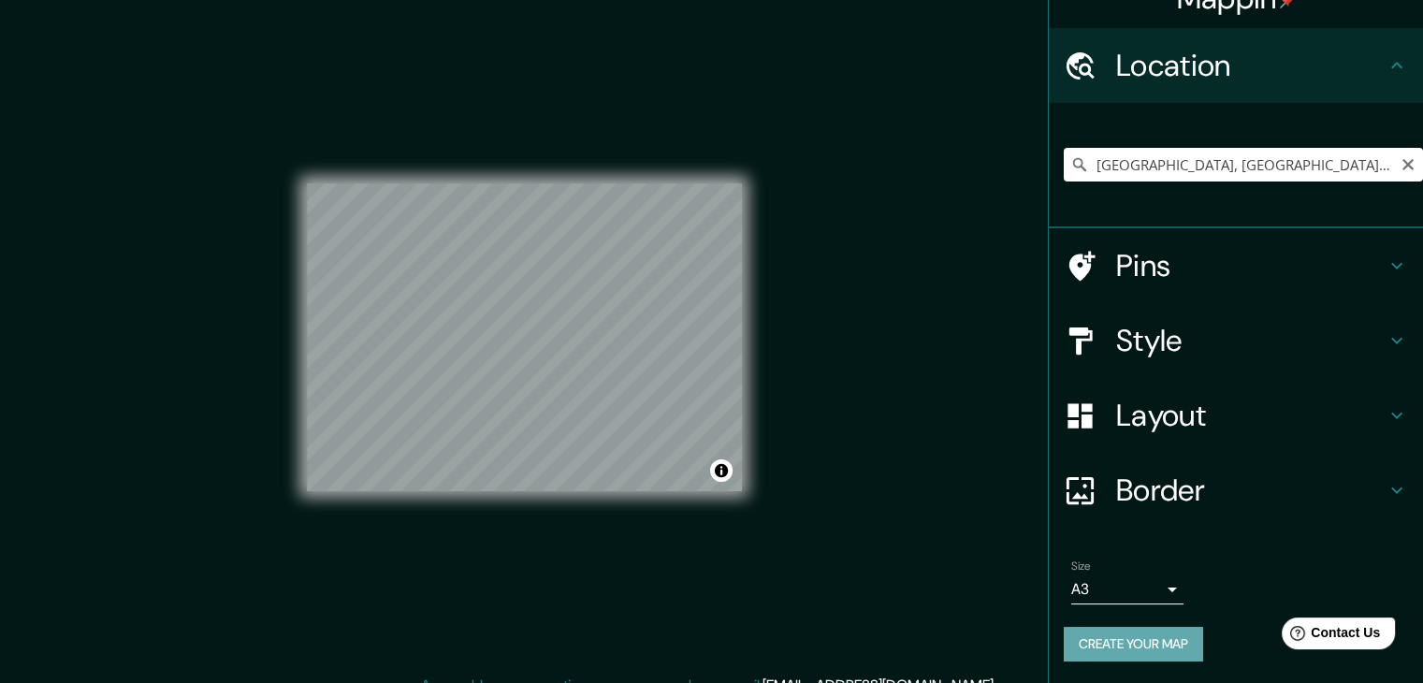
click at [1174, 633] on button "Create your map" at bounding box center [1133, 644] width 139 height 35
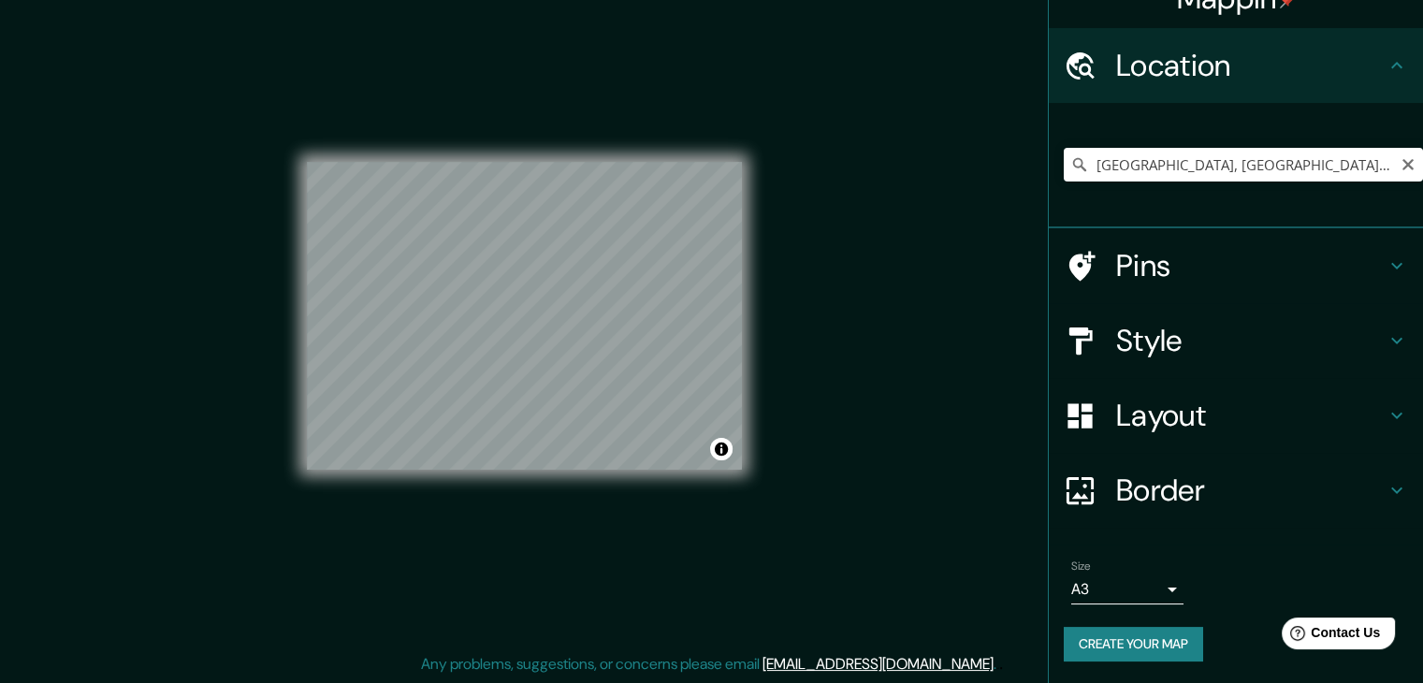
click at [1100, 644] on button "Create your map" at bounding box center [1133, 644] width 139 height 35
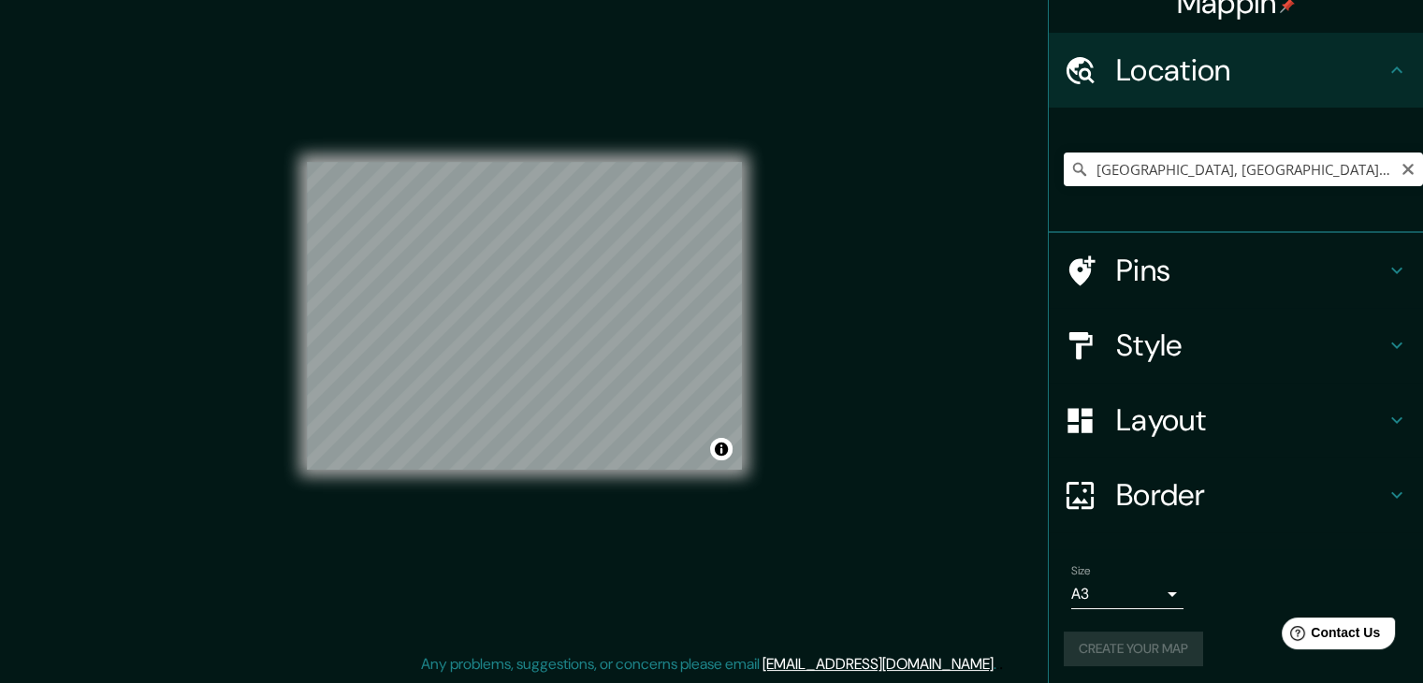
scroll to position [32, 0]
